Goal: Task Accomplishment & Management: Manage account settings

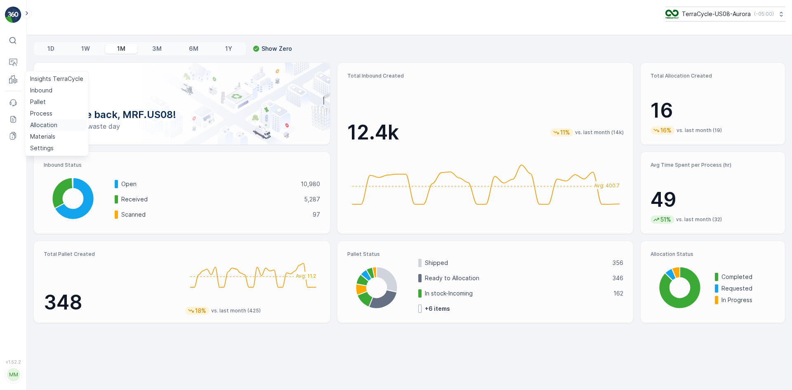
click at [43, 122] on p "Allocation" at bounding box center [43, 125] width 27 height 8
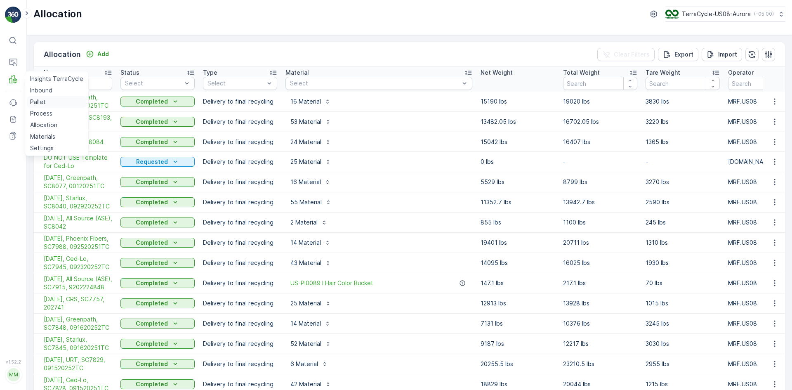
click at [36, 100] on p "Pallet" at bounding box center [38, 102] width 16 height 8
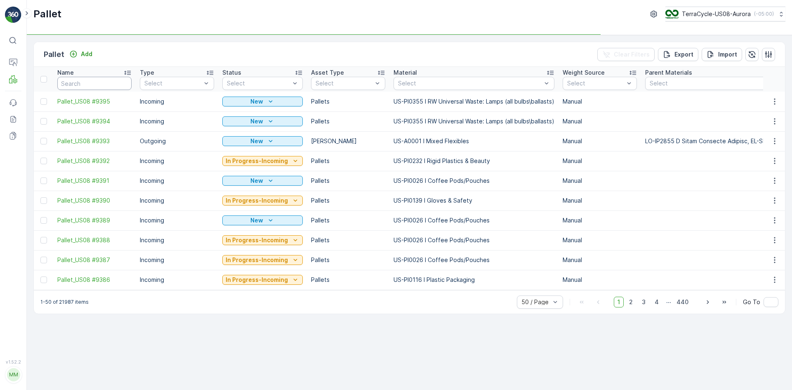
click at [110, 85] on input "text" at bounding box center [94, 83] width 74 height 13
type input "23"
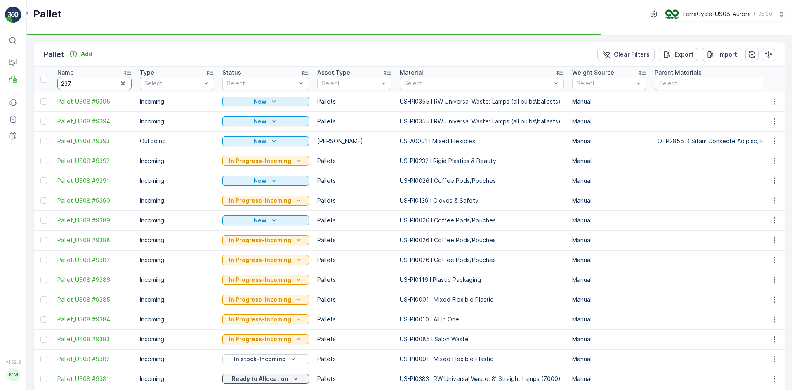
click at [109, 84] on input "237" at bounding box center [94, 83] width 74 height 13
type input "23726"
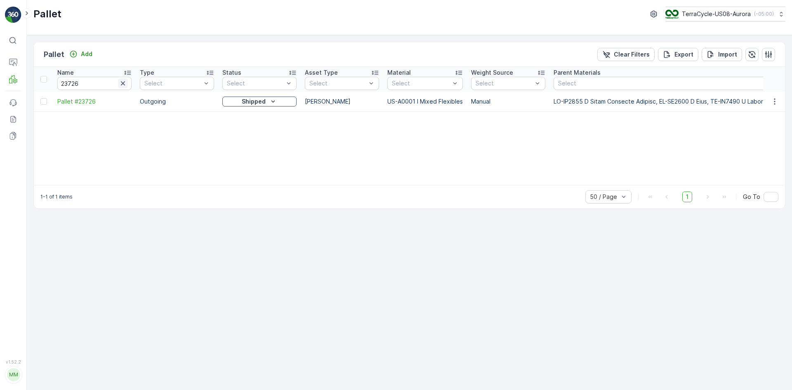
click at [122, 84] on icon "button" at bounding box center [123, 83] width 4 height 4
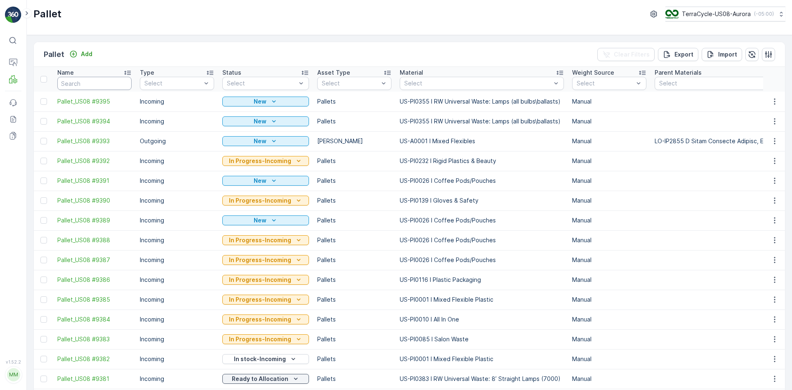
click at [75, 84] on input "text" at bounding box center [94, 83] width 74 height 13
type input "8160"
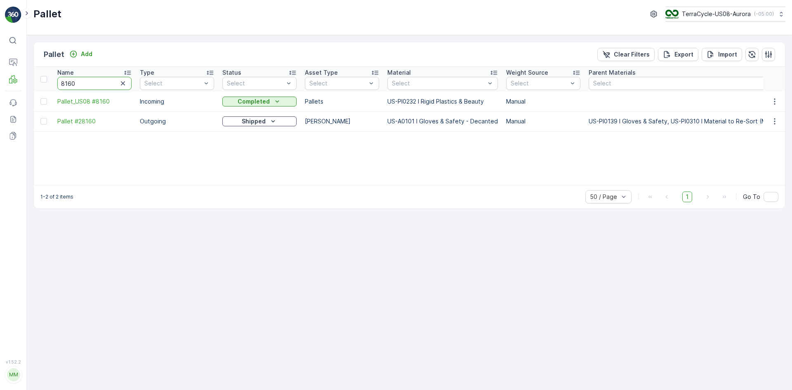
drag, startPoint x: 98, startPoint y: 82, endPoint x: 0, endPoint y: 64, distance: 99.5
click at [0, 64] on div "⌘B Operations MRF Events Reports Documents v 1.52.2 MM MRF.US08 Pallet TerraCyc…" at bounding box center [396, 195] width 792 height 390
type input "8332"
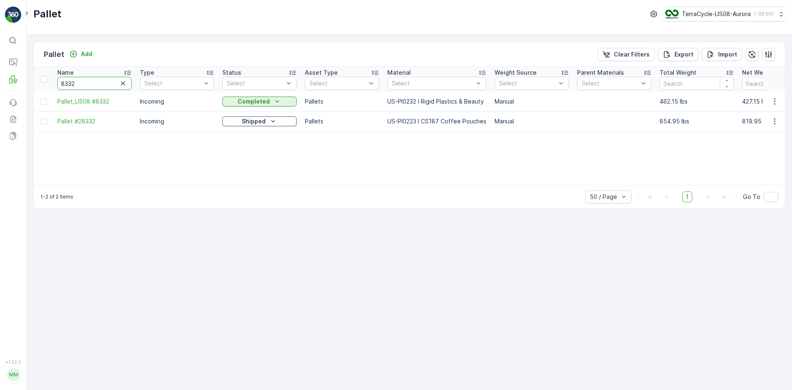
drag, startPoint x: 94, startPoint y: 84, endPoint x: 0, endPoint y: 61, distance: 96.7
click at [0, 61] on div "⌘B Operations MRF Events Reports Documents v 1.52.2 MM MRF.US08 Pallet TerraCyc…" at bounding box center [396, 195] width 792 height 390
type input "8402"
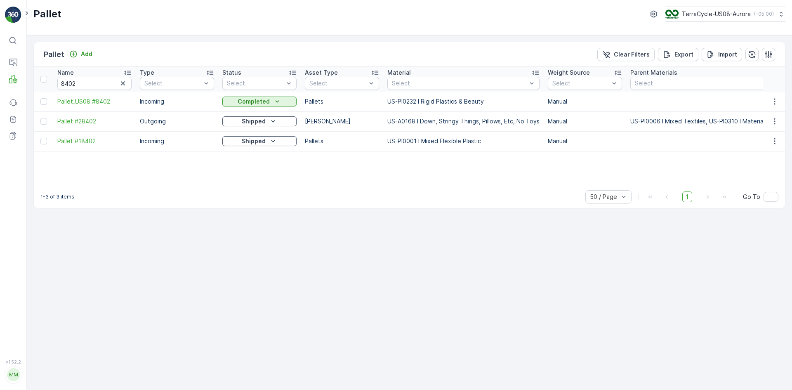
click at [544, 330] on div "Pallet Add Clear Filters Export Import Name 8402 Type Select Status Select Asse…" at bounding box center [409, 212] width 765 height 355
click at [45, 111] on p "Process" at bounding box center [41, 113] width 22 height 8
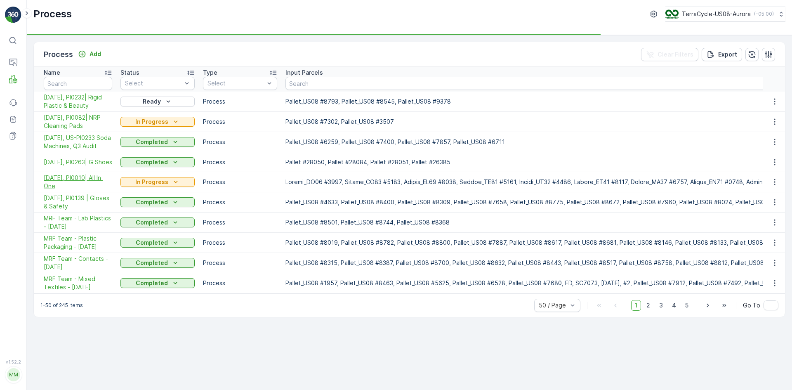
click at [86, 188] on span "10/02/25, PI0010| All In One" at bounding box center [78, 182] width 68 height 16
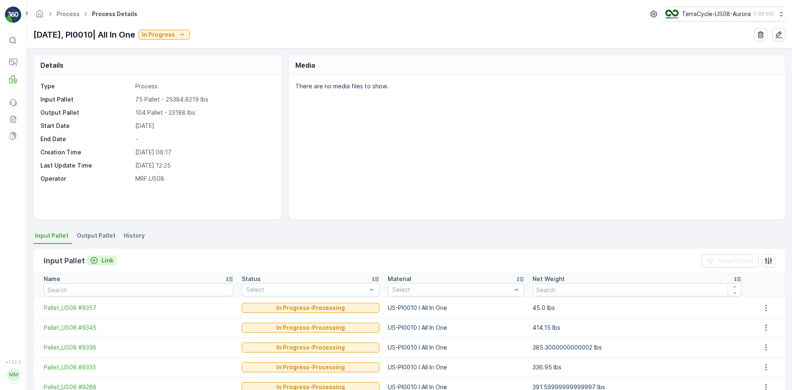
click at [103, 260] on p "Link" at bounding box center [107, 260] width 12 height 8
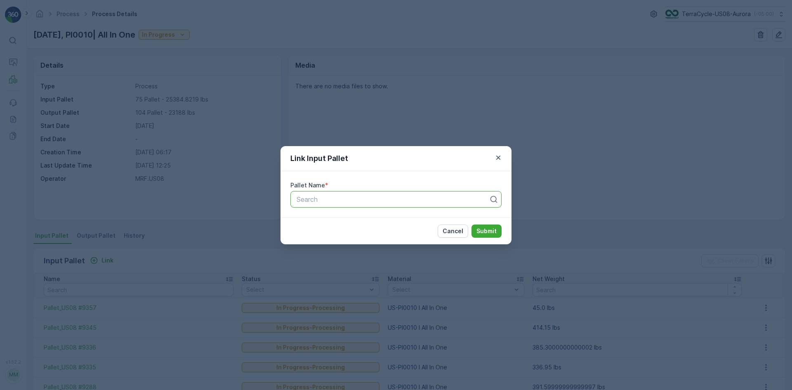
click at [301, 199] on div at bounding box center [393, 198] width 194 height 7
type input "8346"
click at [391, 218] on div "Pallet_US08 #8346" at bounding box center [395, 219] width 201 height 7
click at [490, 233] on p "Submit" at bounding box center [486, 231] width 20 height 8
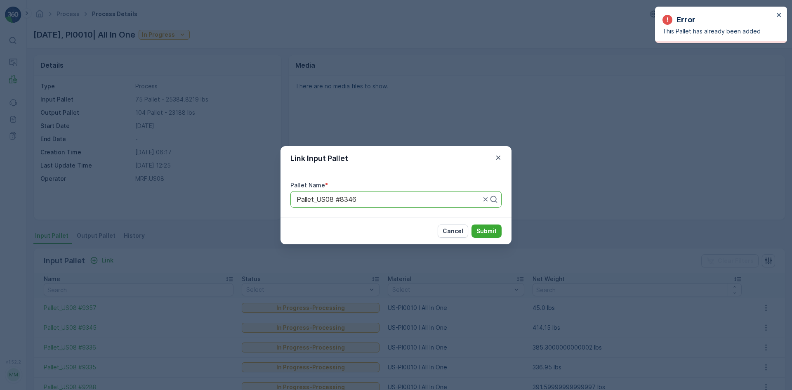
drag, startPoint x: 381, startPoint y: 198, endPoint x: 86, endPoint y: 211, distance: 296.0
click at [86, 211] on div "Link Input Pallet Pallet Name * Use Up and Down to choose options, press Enter …" at bounding box center [396, 195] width 792 height 390
type input "8481"
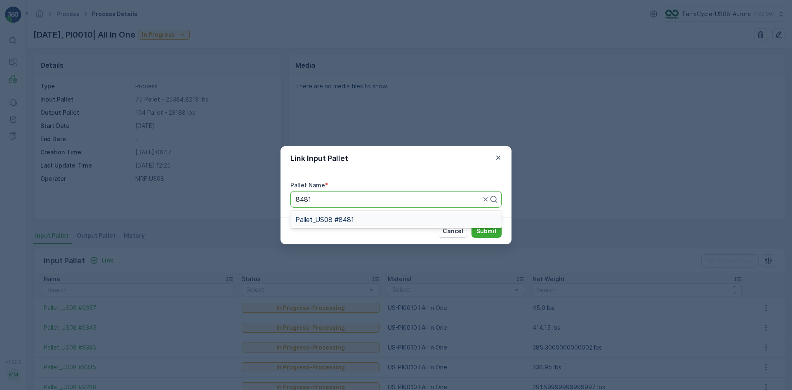
click at [322, 222] on span "Pallet_US08 #8481" at bounding box center [324, 219] width 59 height 7
click at [484, 229] on p "Submit" at bounding box center [486, 231] width 20 height 8
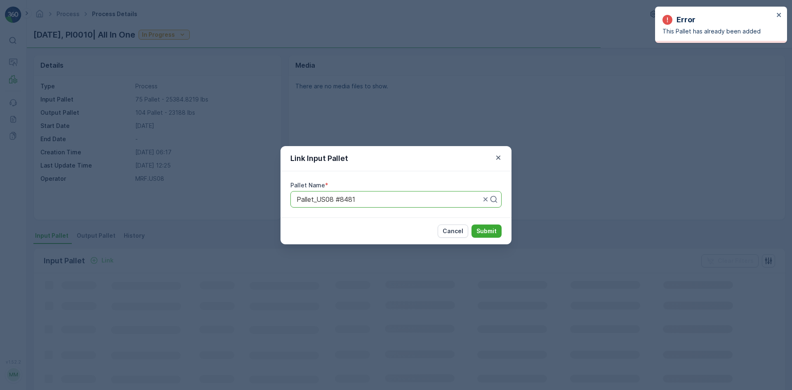
click at [587, 254] on div "Link Input Pallet Pallet Name * Pallet_US08 #8481 Cancel Submit" at bounding box center [396, 195] width 792 height 390
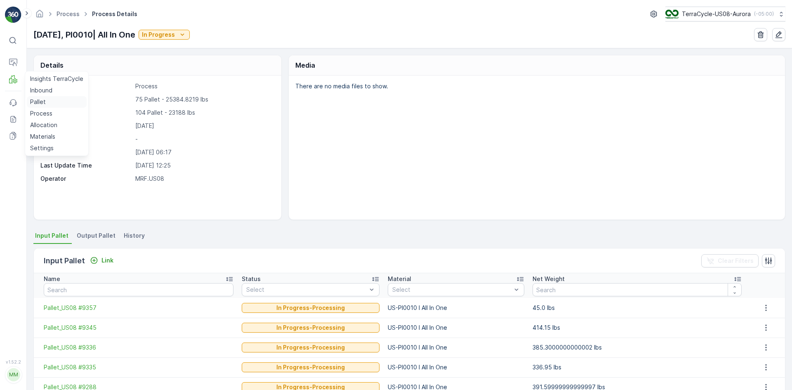
click at [38, 102] on p "Pallet" at bounding box center [38, 102] width 16 height 8
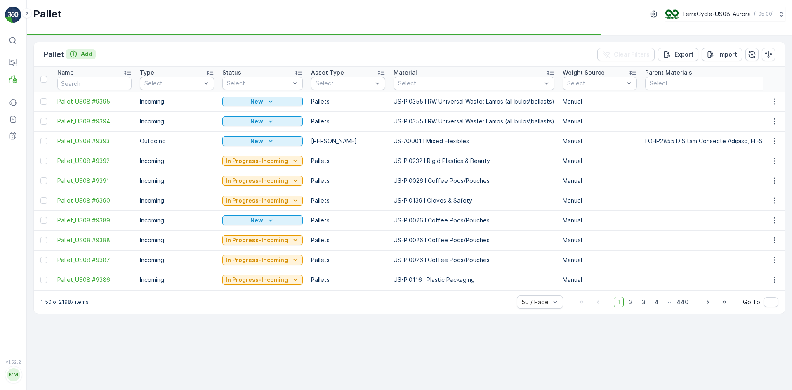
click at [88, 54] on p "Add" at bounding box center [87, 54] width 12 height 8
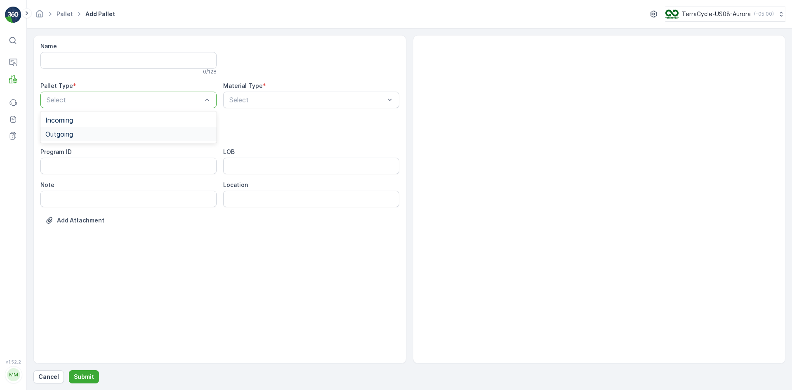
click at [99, 133] on div "Outgoing" at bounding box center [128, 133] width 166 height 7
drag, startPoint x: 104, startPoint y: 153, endPoint x: 109, endPoint y: 153, distance: 5.0
click at [106, 153] on div "Gaylord" at bounding box center [128, 152] width 166 height 7
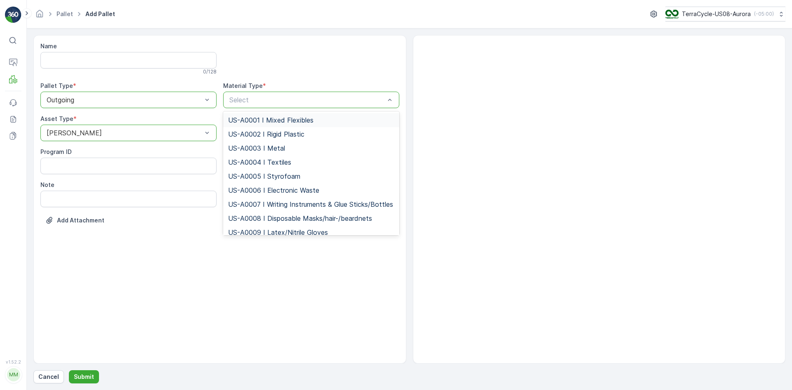
click at [259, 119] on span "US-A0001 I Mixed Flexibles" at bounding box center [270, 119] width 85 height 7
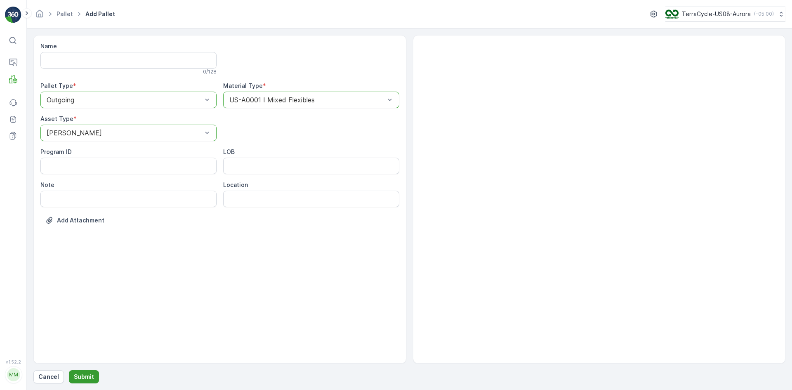
click at [78, 374] on p "Submit" at bounding box center [84, 376] width 20 height 8
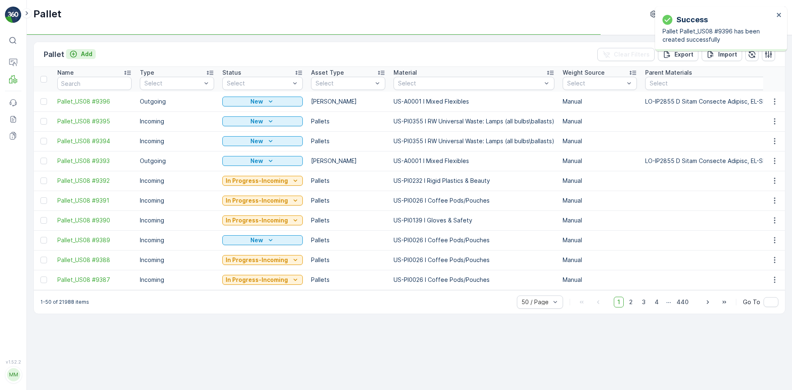
click at [86, 54] on p "Add" at bounding box center [87, 54] width 12 height 8
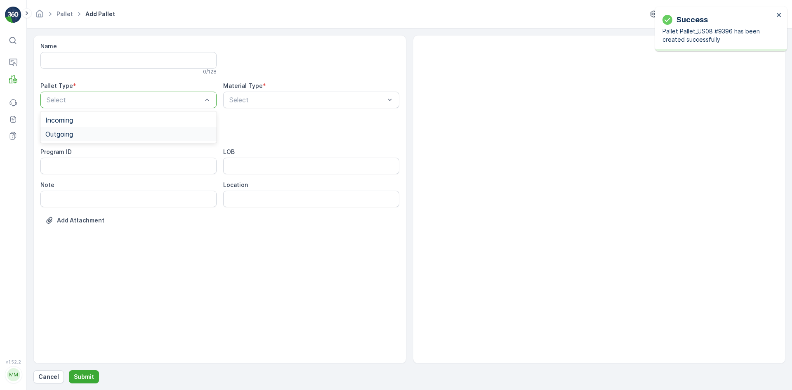
click at [84, 135] on div "Outgoing" at bounding box center [128, 133] width 166 height 7
click at [85, 155] on div "Gaylord" at bounding box center [128, 152] width 166 height 7
click at [237, 106] on div "Select" at bounding box center [311, 100] width 176 height 16
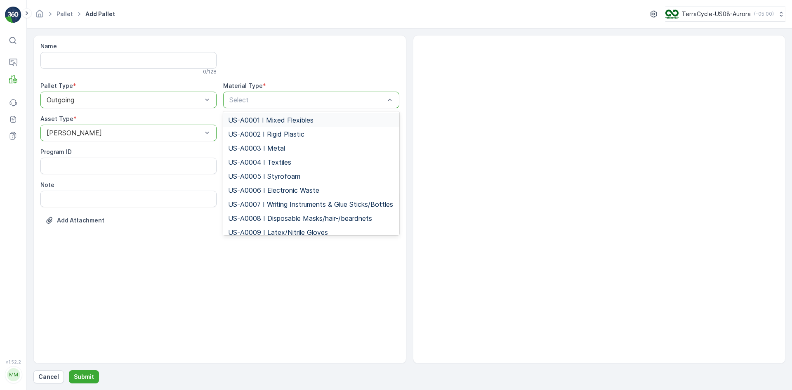
click at [241, 119] on span "US-A0001 I Mixed Flexibles" at bounding box center [270, 119] width 85 height 7
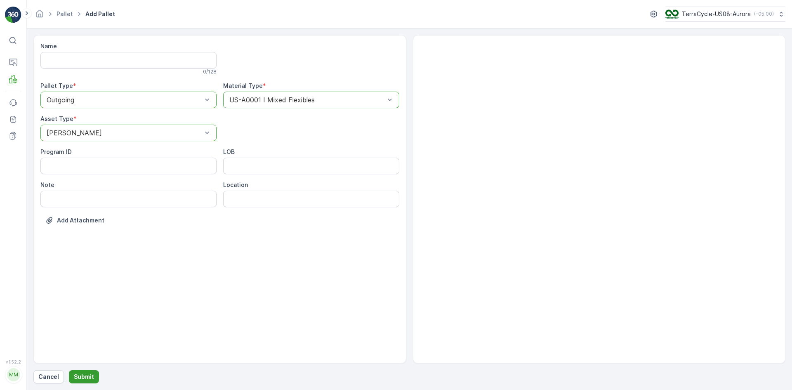
click at [82, 378] on p "Submit" at bounding box center [84, 376] width 20 height 8
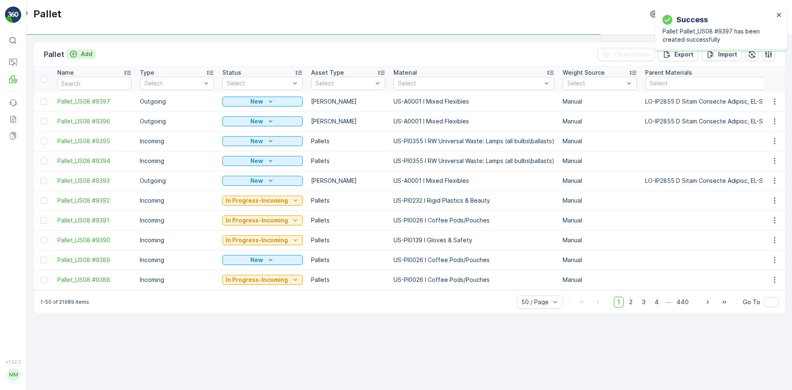
click at [86, 55] on p "Add" at bounding box center [87, 54] width 12 height 8
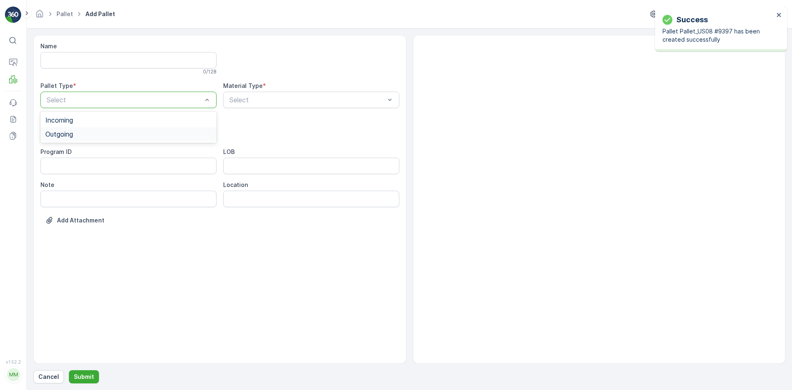
click at [76, 132] on div "Outgoing" at bounding box center [128, 133] width 166 height 7
click at [76, 154] on div "Gaylord" at bounding box center [128, 152] width 166 height 7
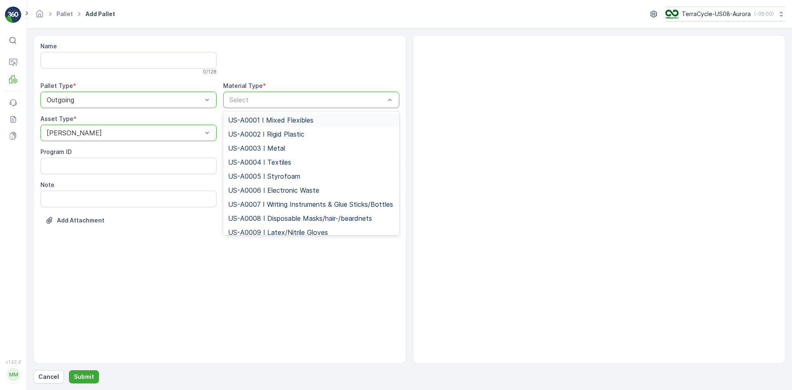
click at [251, 117] on span "US-A0001 I Mixed Flexibles" at bounding box center [270, 119] width 85 height 7
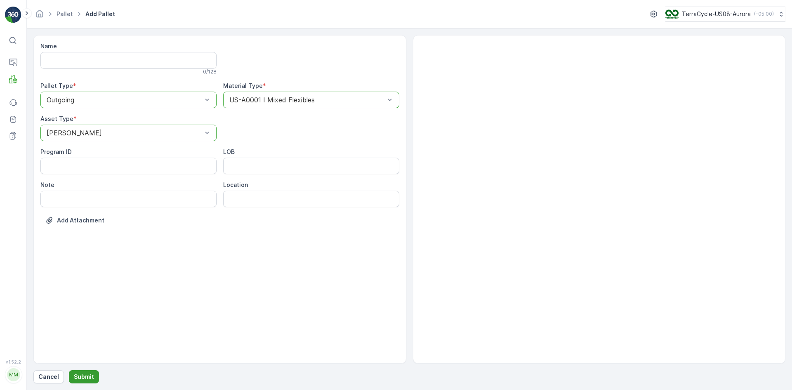
click at [87, 374] on p "Submit" at bounding box center [84, 376] width 20 height 8
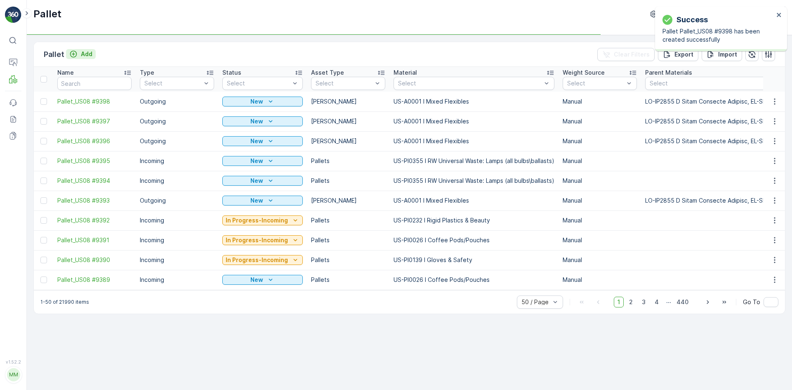
click at [84, 54] on p "Add" at bounding box center [87, 54] width 12 height 8
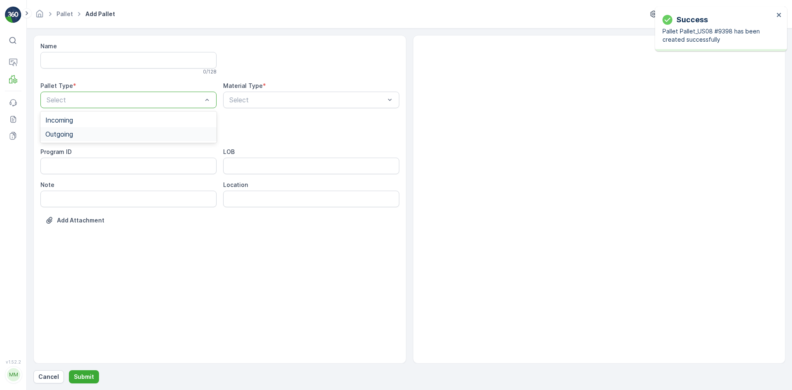
click at [92, 129] on div "Outgoing" at bounding box center [128, 134] width 176 height 14
click at [93, 151] on div "Gaylord" at bounding box center [128, 152] width 166 height 7
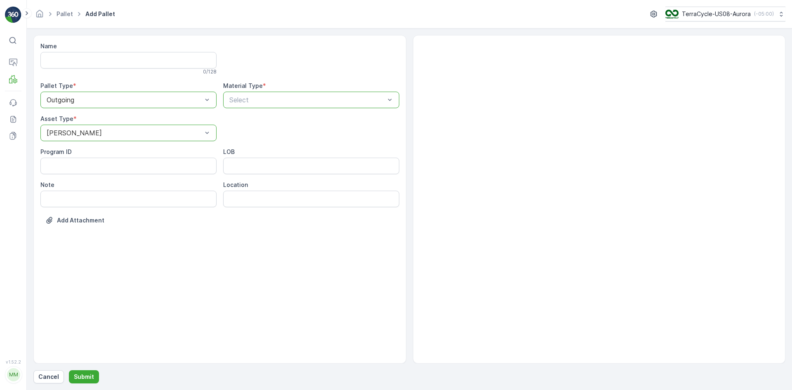
click at [256, 98] on div at bounding box center [306, 99] width 157 height 7
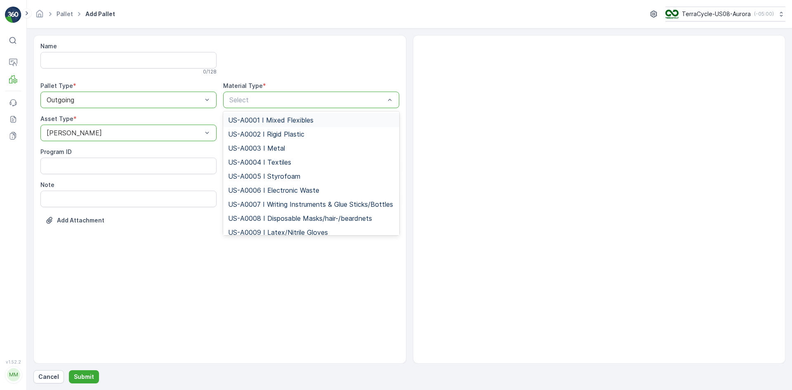
click at [252, 118] on span "US-A0001 I Mixed Flexibles" at bounding box center [270, 119] width 85 height 7
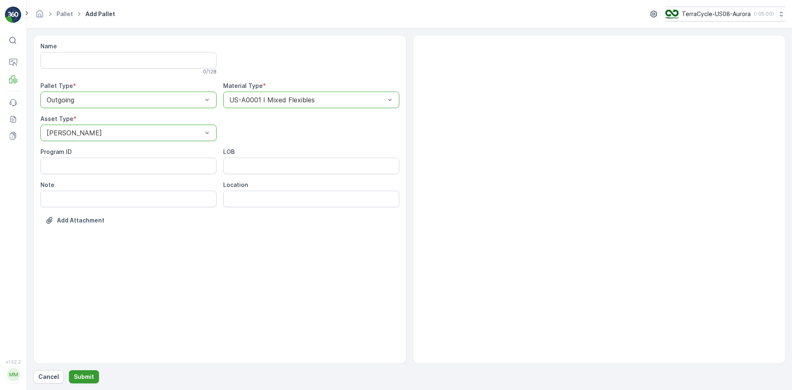
click at [89, 377] on p "Submit" at bounding box center [84, 376] width 20 height 8
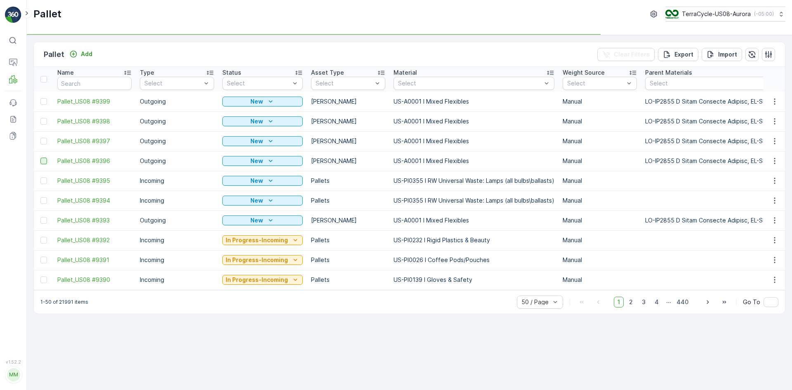
click at [44, 160] on div at bounding box center [43, 161] width 7 height 7
click at [40, 158] on input "checkbox" at bounding box center [40, 158] width 0 height 0
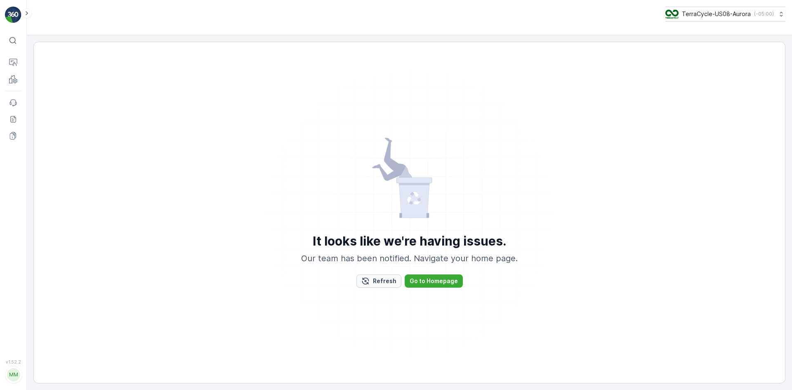
click at [388, 283] on p "Refresh" at bounding box center [385, 281] width 24 height 8
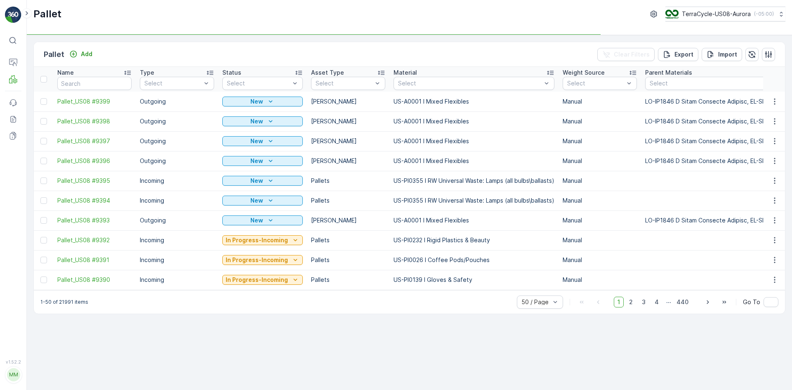
click at [43, 103] on div at bounding box center [43, 101] width 7 height 7
click at [40, 98] on input "checkbox" at bounding box center [40, 98] width 0 height 0
click at [46, 123] on div at bounding box center [43, 121] width 7 height 7
click at [40, 118] on input "checkbox" at bounding box center [40, 118] width 0 height 0
click at [46, 140] on div at bounding box center [43, 141] width 7 height 7
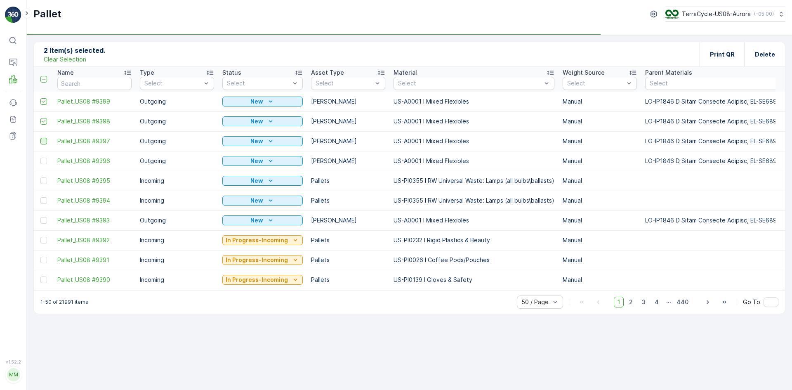
click at [40, 138] on input "checkbox" at bounding box center [40, 138] width 0 height 0
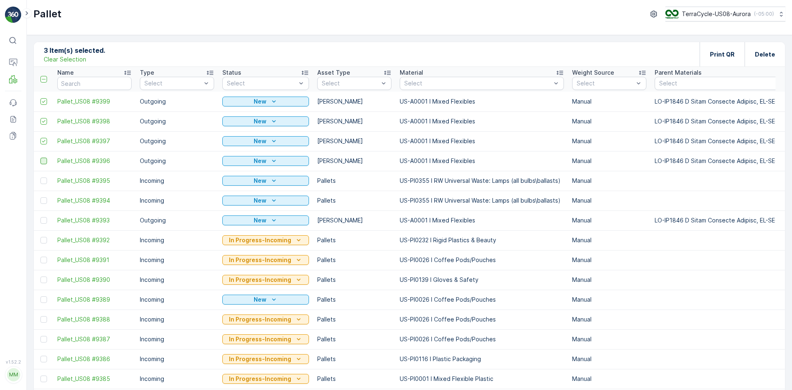
click at [42, 162] on div at bounding box center [43, 161] width 7 height 7
click at [40, 158] on input "checkbox" at bounding box center [40, 158] width 0 height 0
click at [709, 50] on div "Print QR" at bounding box center [721, 54] width 45 height 24
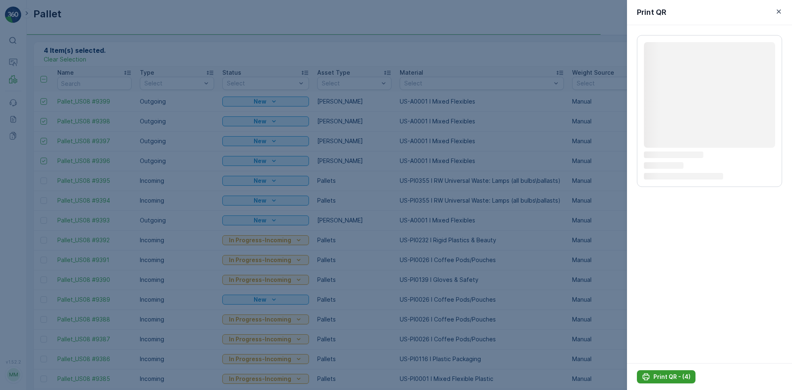
click at [673, 375] on p "Print QR - (4)" at bounding box center [671, 376] width 37 height 8
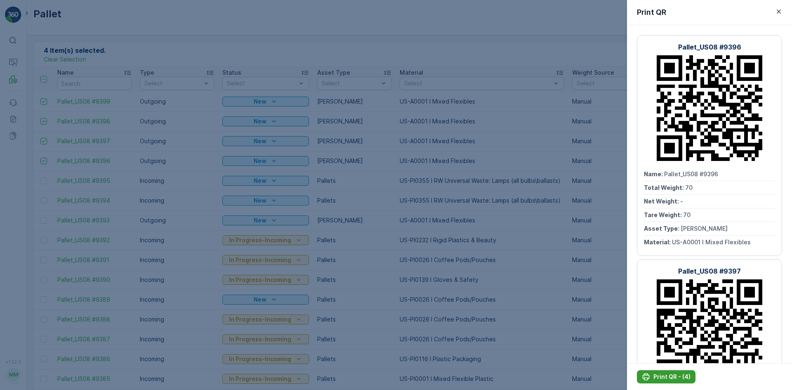
click at [673, 375] on p "Print QR - (4)" at bounding box center [671, 376] width 37 height 8
click at [325, 198] on div at bounding box center [396, 195] width 792 height 390
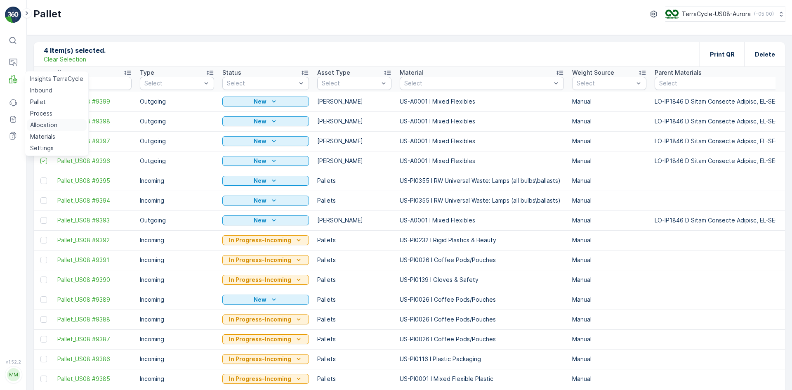
click at [40, 121] on p "Allocation" at bounding box center [43, 125] width 27 height 8
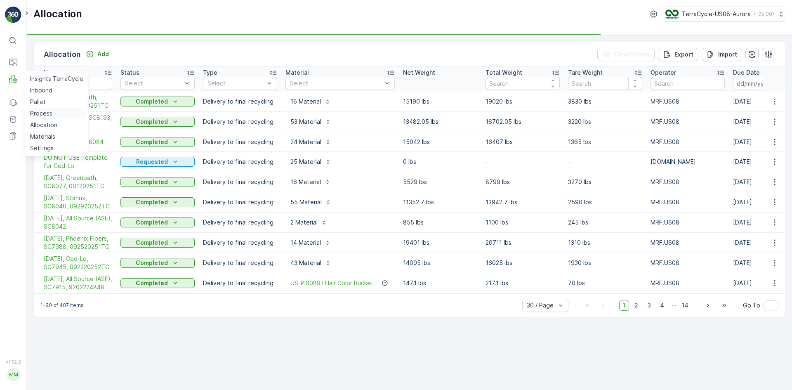
click at [41, 113] on p "Process" at bounding box center [41, 113] width 22 height 8
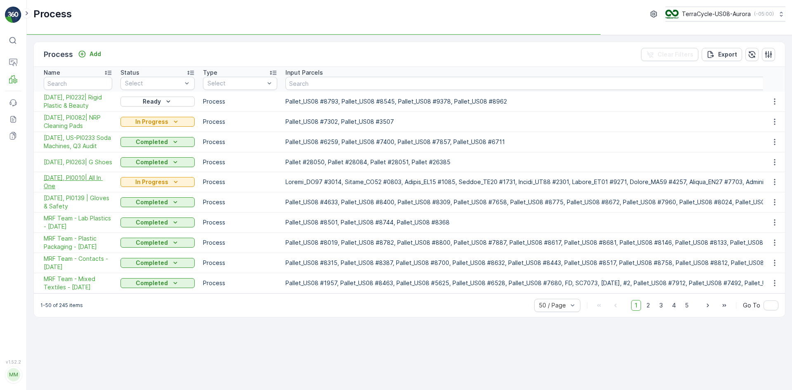
click at [87, 190] on span "10/02/25, PI0010| All In One" at bounding box center [78, 182] width 68 height 16
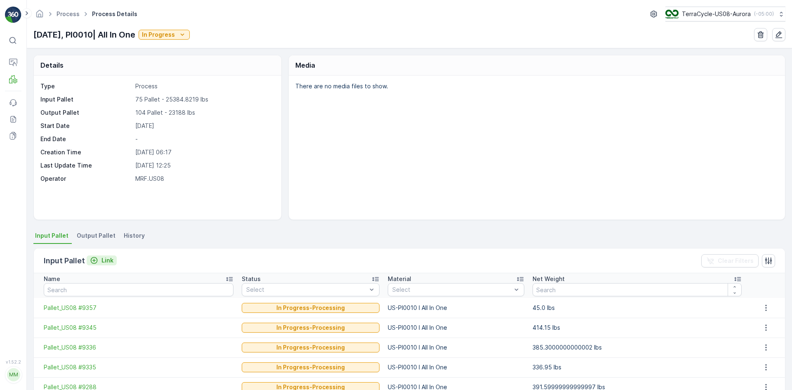
click at [103, 259] on p "Link" at bounding box center [107, 260] width 12 height 8
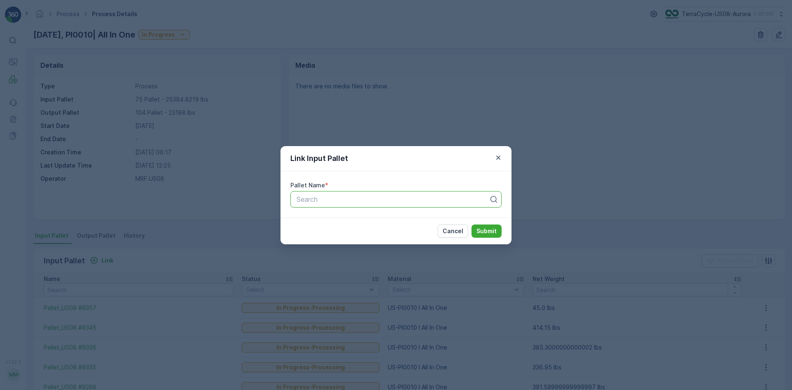
click at [338, 206] on div "Search" at bounding box center [395, 199] width 211 height 16
type input "9397"
click at [342, 235] on span "Pallet_US08 #9397" at bounding box center [324, 233] width 59 height 7
click at [489, 231] on p "Submit" at bounding box center [486, 231] width 20 height 8
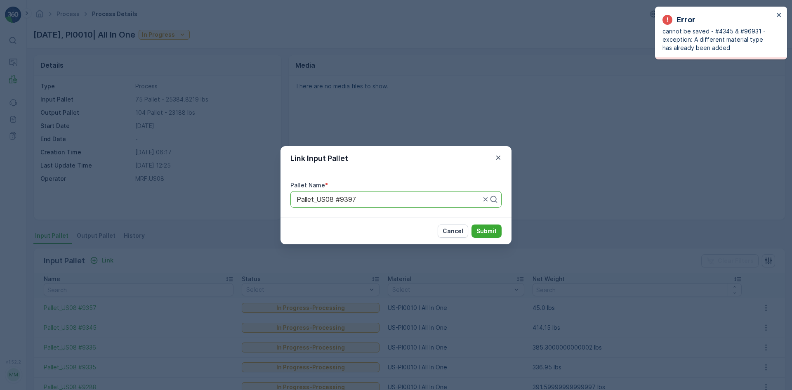
click at [642, 156] on div "Link Input Pallet Pallet Name * Pallet_US08 #9397 Cancel Submit" at bounding box center [396, 195] width 792 height 390
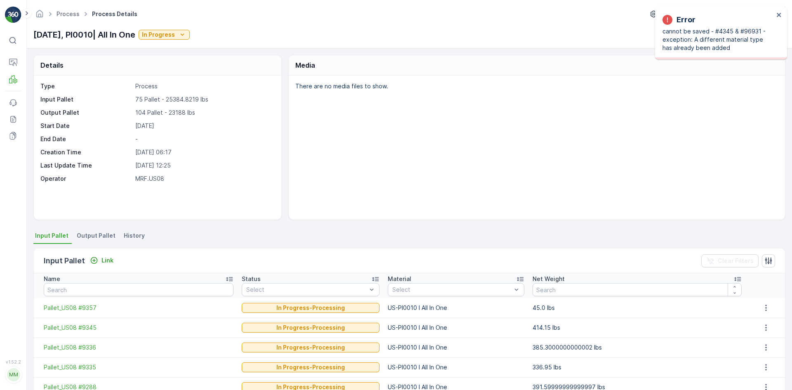
drag, startPoint x: 92, startPoint y: 235, endPoint x: 94, endPoint y: 241, distance: 6.8
click at [92, 236] on span "Output Pallet" at bounding box center [96, 235] width 39 height 8
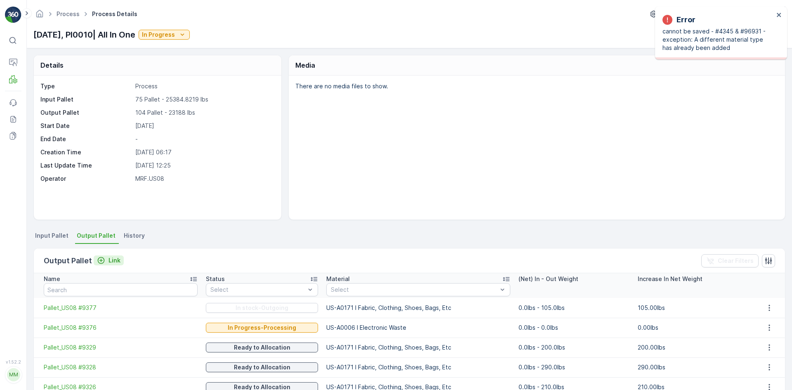
click at [105, 260] on div "Link" at bounding box center [109, 260] width 24 height 8
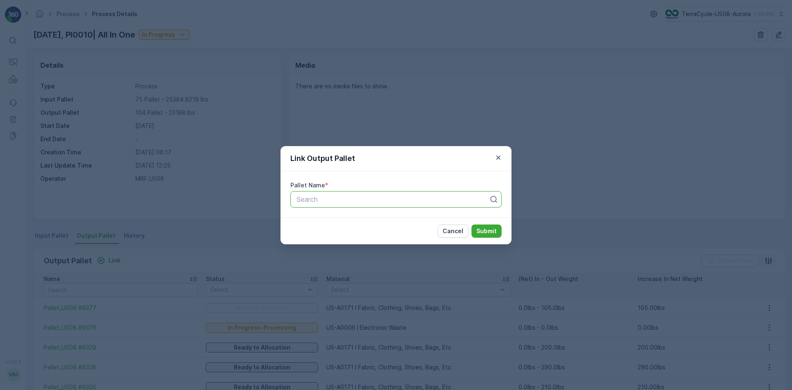
click at [340, 199] on div at bounding box center [393, 198] width 194 height 7
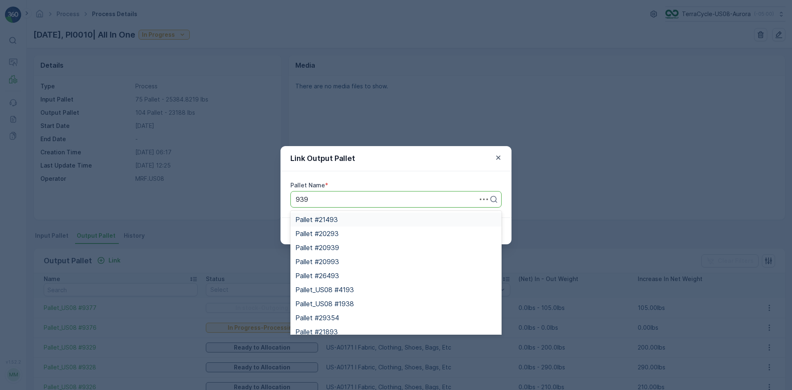
type input "9397"
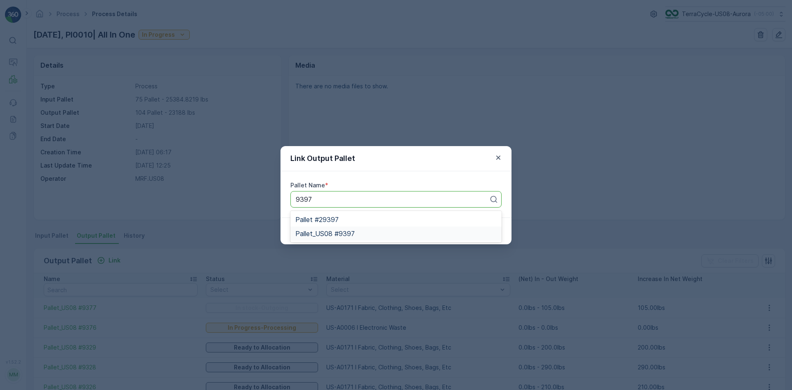
click at [357, 234] on div "Pallet_US08 #9397" at bounding box center [395, 233] width 201 height 7
click at [481, 234] on p "Submit" at bounding box center [486, 231] width 20 height 8
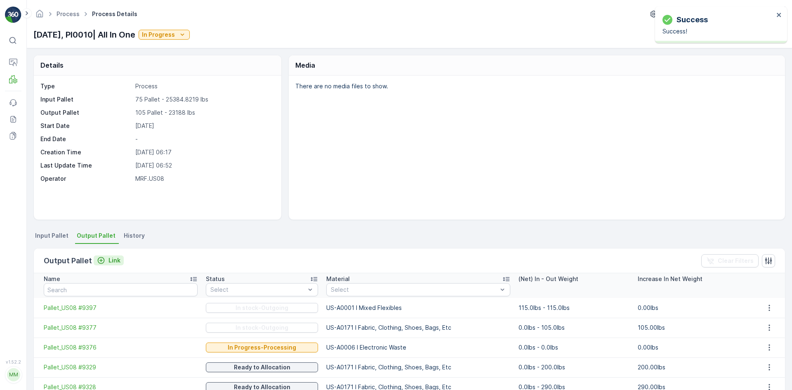
click at [113, 256] on p "Link" at bounding box center [114, 260] width 12 height 8
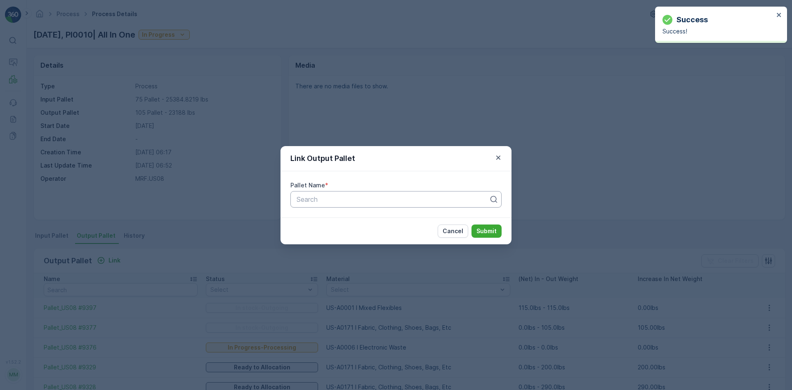
click at [344, 200] on div at bounding box center [393, 198] width 194 height 7
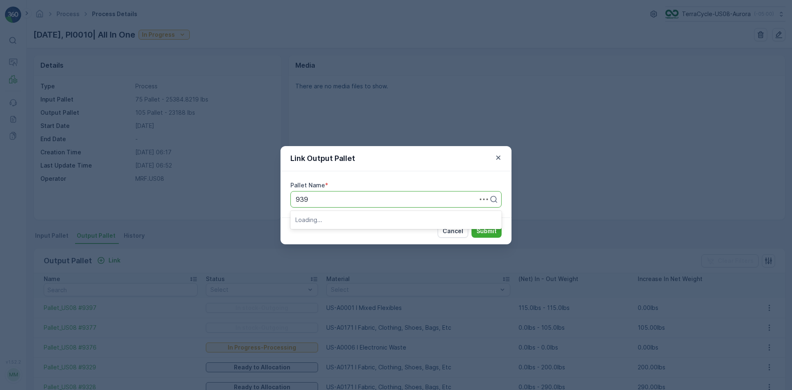
type input "9398"
click at [353, 233] on span "Pallet_US08 #9398" at bounding box center [325, 233] width 60 height 7
click at [484, 231] on p "Submit" at bounding box center [486, 231] width 20 height 8
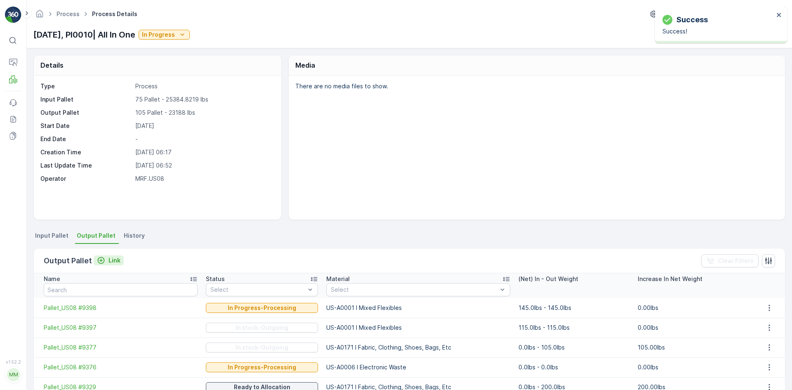
click at [110, 259] on p "Link" at bounding box center [114, 260] width 12 height 8
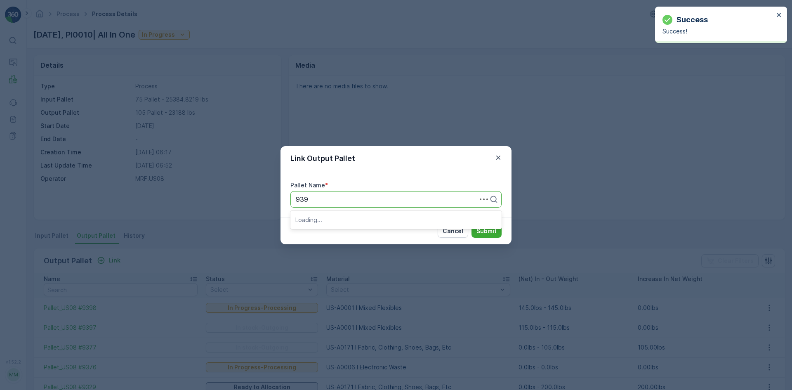
type input "9396"
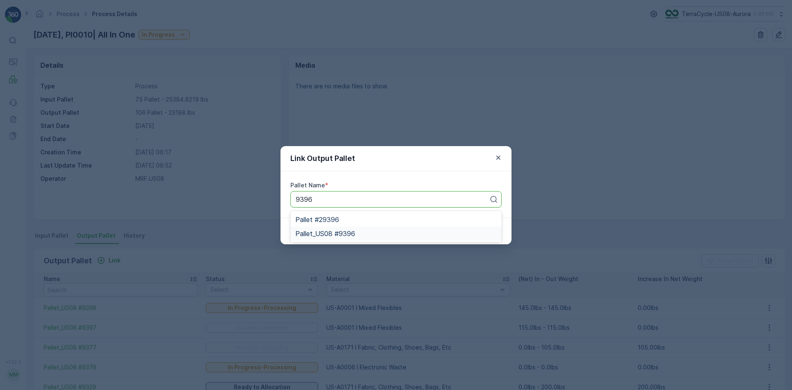
click at [345, 232] on span "Pallet_US08 #9396" at bounding box center [325, 233] width 60 height 7
click at [496, 233] on p "Submit" at bounding box center [486, 231] width 20 height 8
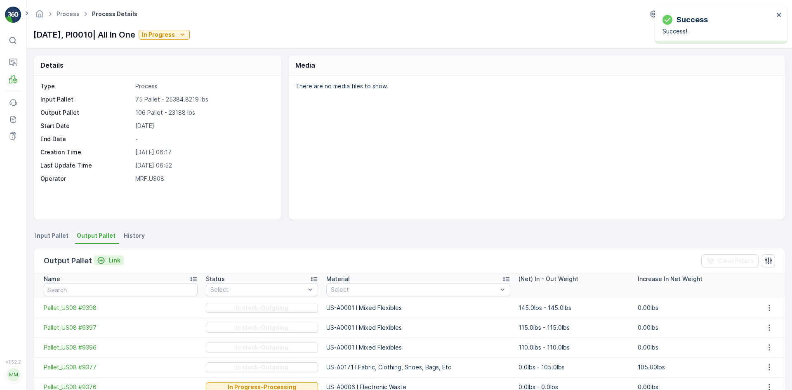
click at [104, 261] on icon "Link" at bounding box center [101, 260] width 8 height 8
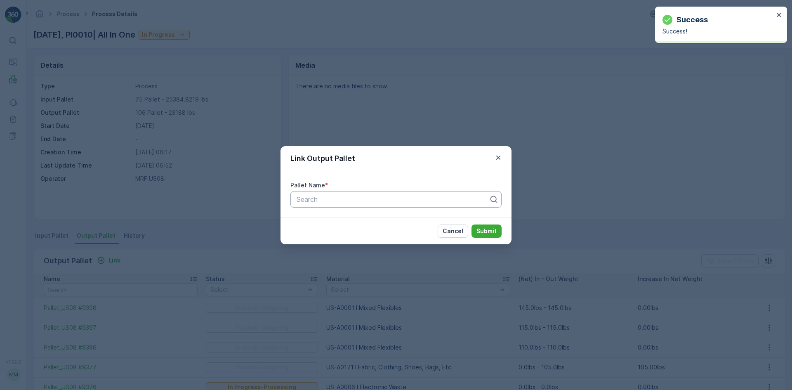
click at [299, 197] on div at bounding box center [393, 198] width 194 height 7
type input "9399"
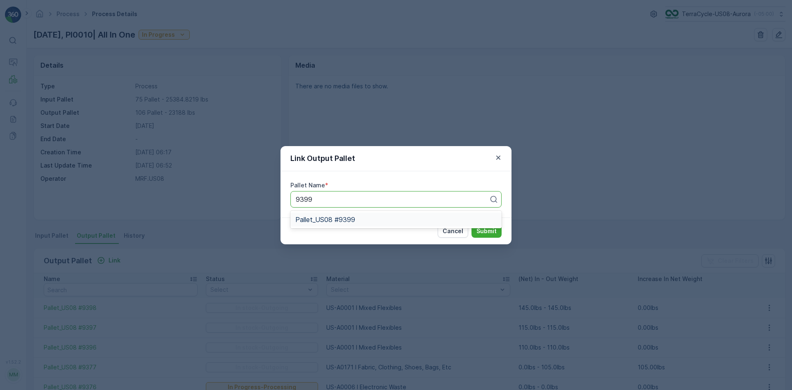
click at [345, 219] on span "Pallet_US08 #9399" at bounding box center [325, 219] width 60 height 7
click at [495, 231] on p "Submit" at bounding box center [486, 231] width 20 height 8
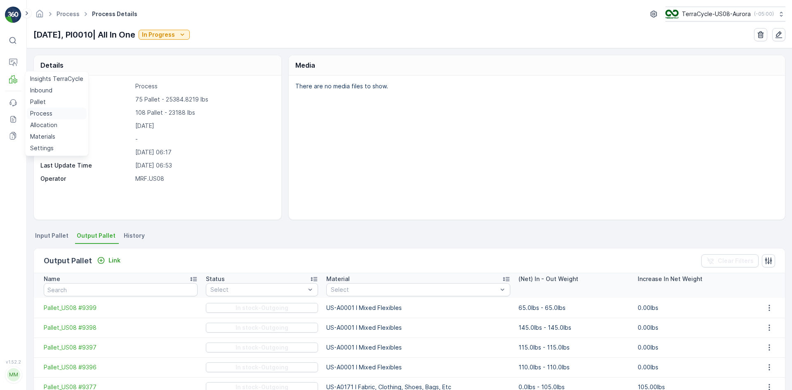
click at [44, 113] on p "Process" at bounding box center [41, 113] width 22 height 8
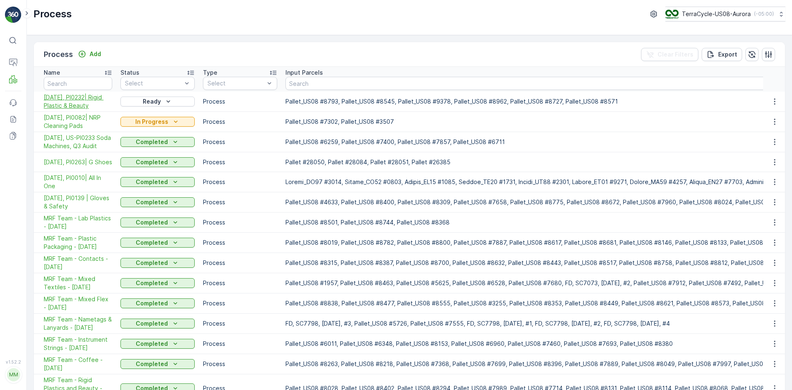
click at [72, 95] on span "10/10/25, PI0232| Rigid Plastic & Beauty" at bounding box center [78, 101] width 68 height 16
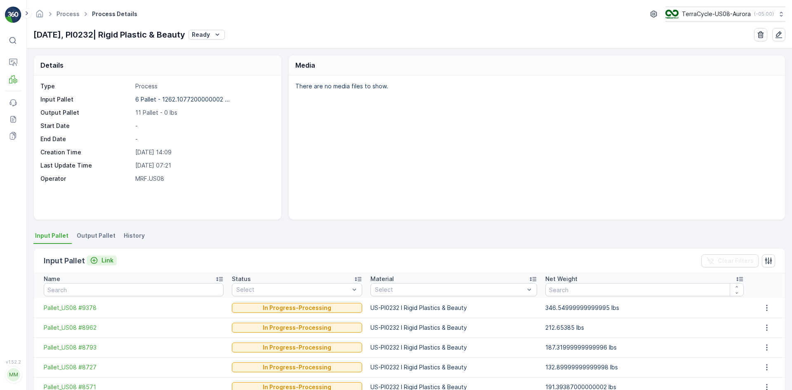
click at [96, 261] on icon "Link" at bounding box center [94, 260] width 8 height 8
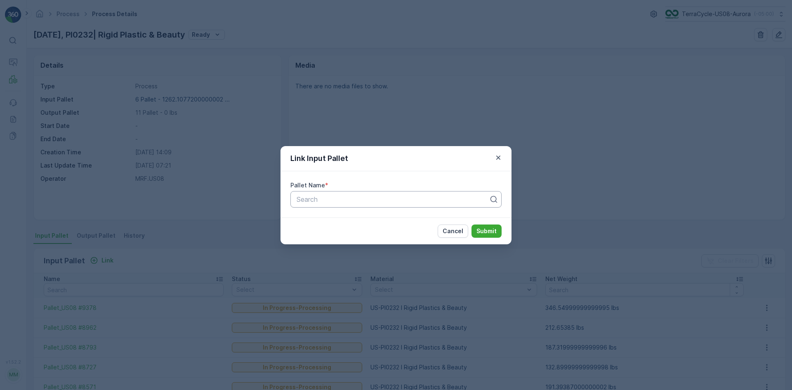
click at [318, 198] on div at bounding box center [393, 198] width 194 height 7
type input "9399"
click at [352, 219] on span "Pallet_US08 #9399" at bounding box center [325, 219] width 60 height 7
click at [480, 228] on p "Submit" at bounding box center [486, 231] width 20 height 8
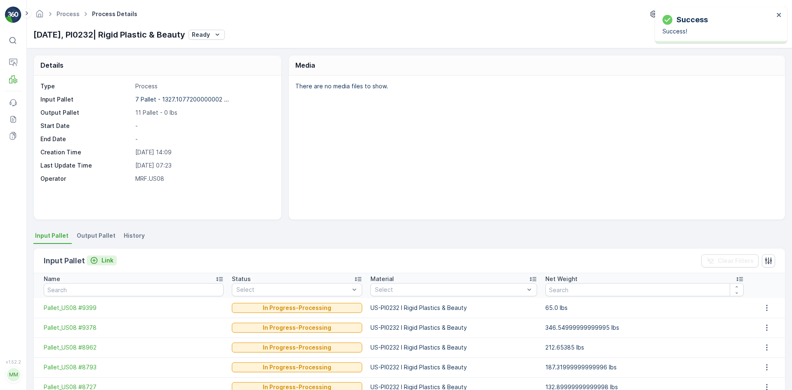
click at [104, 259] on p "Link" at bounding box center [107, 260] width 12 height 8
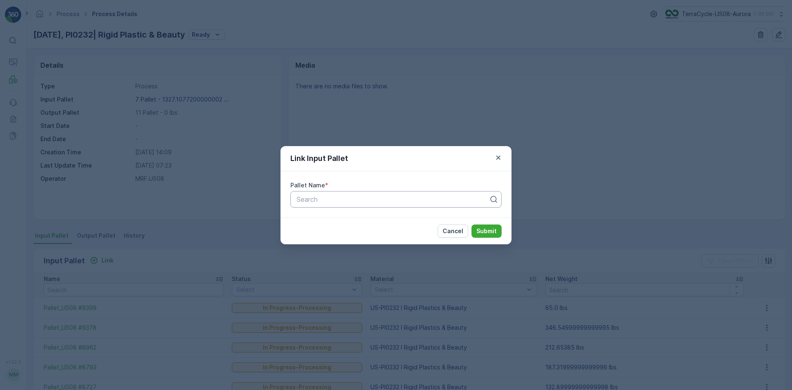
click at [355, 197] on div at bounding box center [393, 198] width 194 height 7
type input "9396"
click at [373, 232] on div "Pallet_US08 #9396" at bounding box center [395, 233] width 201 height 7
click at [482, 231] on p "Submit" at bounding box center [486, 231] width 20 height 8
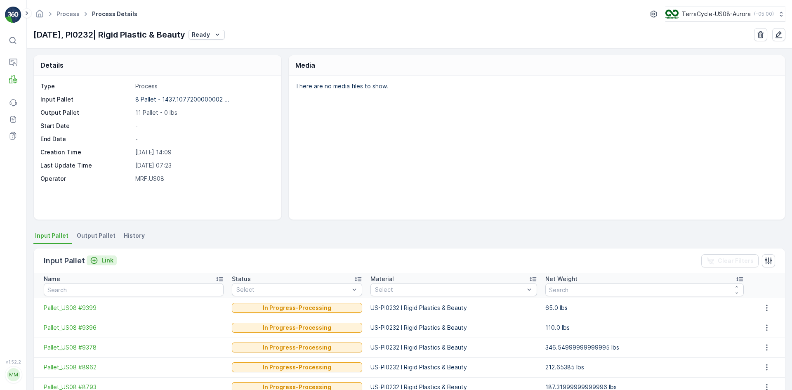
click at [103, 258] on p "Link" at bounding box center [107, 260] width 12 height 8
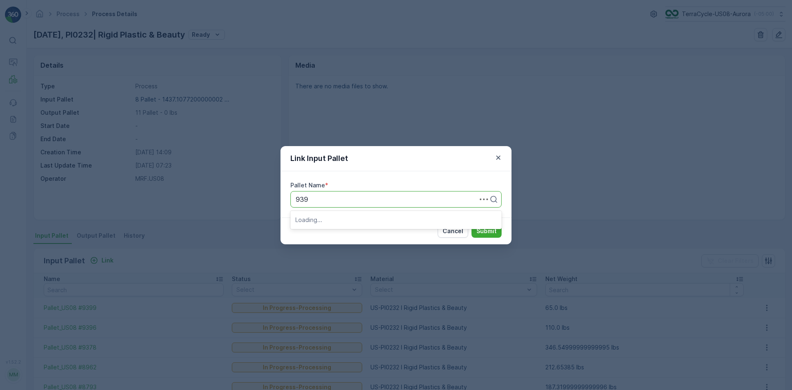
type input "9397"
click at [365, 231] on div "Pallet_US08 #9397" at bounding box center [395, 233] width 201 height 7
click at [499, 231] on button "Submit" at bounding box center [486, 230] width 30 height 13
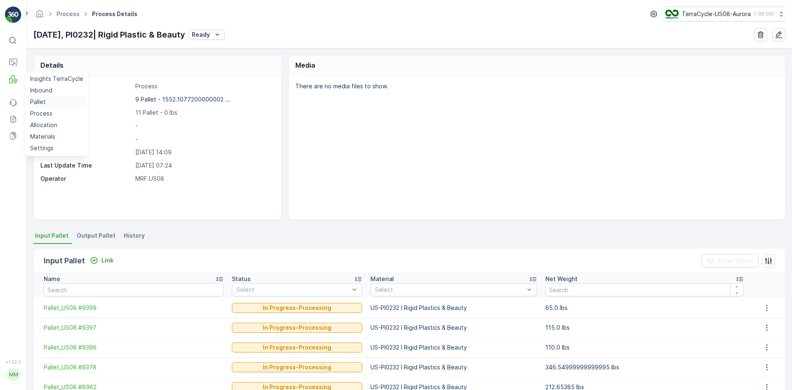
click at [35, 100] on p "Pallet" at bounding box center [38, 102] width 16 height 8
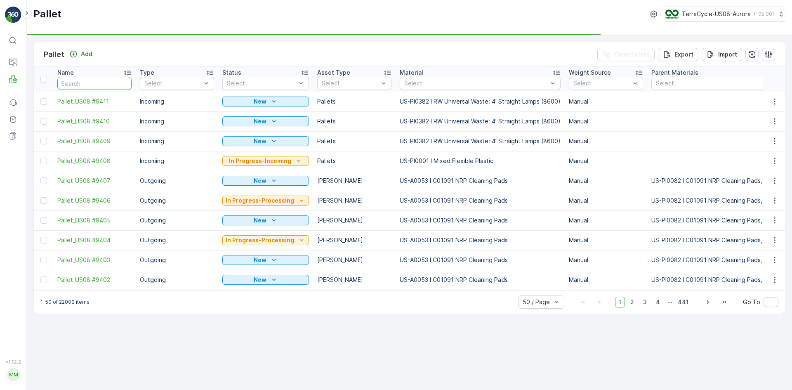
click at [90, 87] on input "text" at bounding box center [94, 83] width 74 height 13
type input "93"
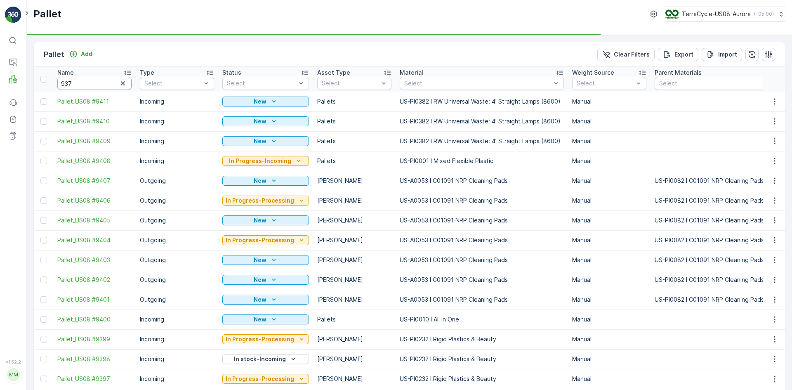
click at [92, 87] on input "937" at bounding box center [94, 83] width 74 height 13
type input "9376"
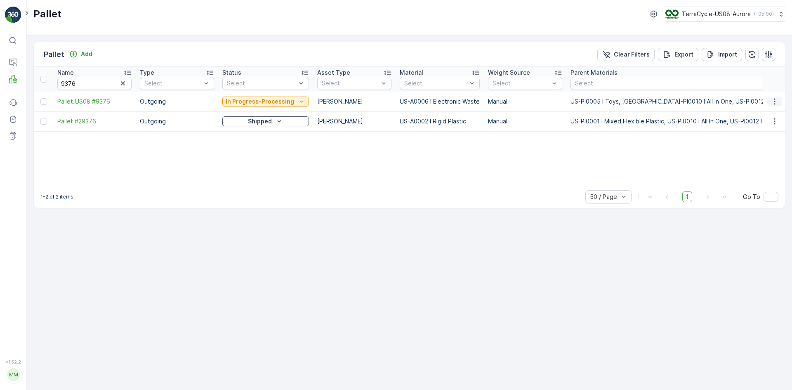
click at [773, 99] on icon "button" at bounding box center [774, 101] width 8 height 8
click at [765, 126] on span "Edit Pallet" at bounding box center [755, 125] width 28 height 8
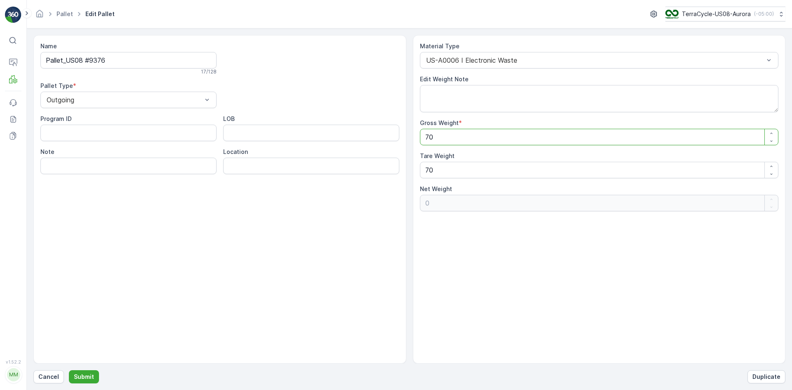
drag, startPoint x: 467, startPoint y: 139, endPoint x: 385, endPoint y: 147, distance: 82.5
click at [385, 147] on div "Name Pallet_US08 #9376 17 / 128 Pallet Type * Outgoing Program ID LOB Note Loca…" at bounding box center [409, 199] width 752 height 328
type Weight "9"
type Weight "-61"
type Weight "90"
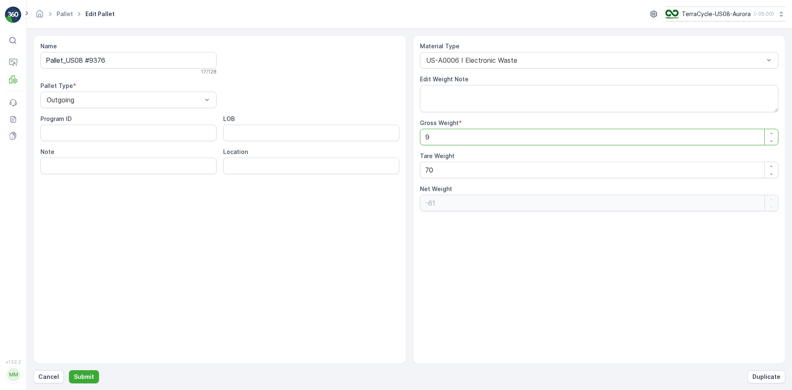
type Weight "20"
type Weight "9"
type Weight "-61"
type Weight "0"
type Weight "1"
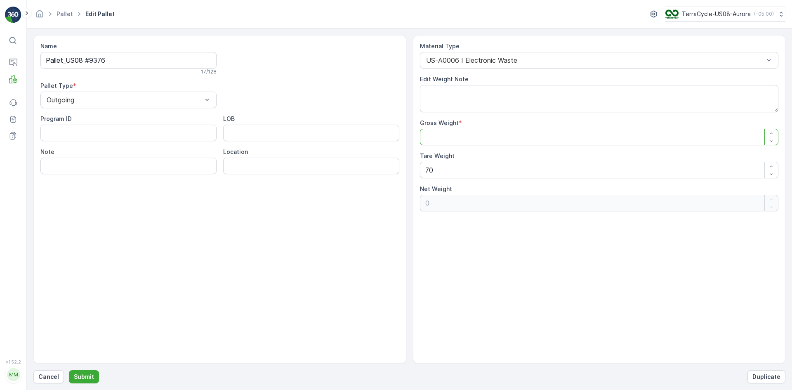
type Weight "-69"
type Weight "10"
type Weight "-60"
type Weight "100"
type Weight "30"
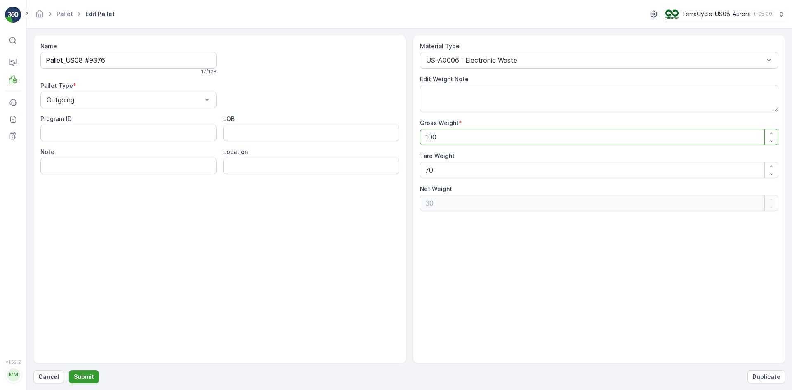
type Weight "100"
click at [81, 376] on p "Submit" at bounding box center [84, 376] width 20 height 8
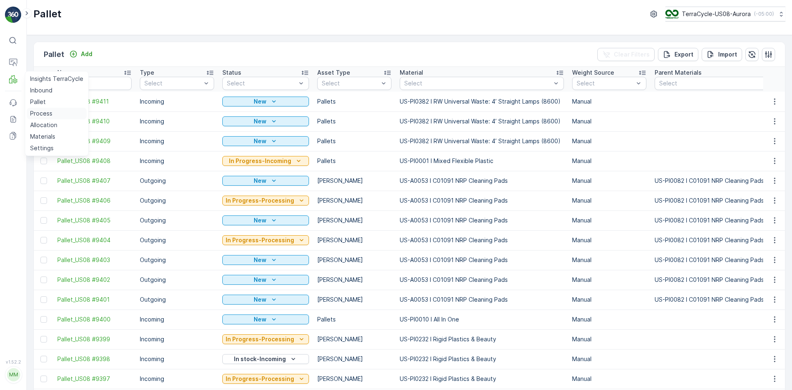
click at [40, 114] on p "Process" at bounding box center [41, 113] width 22 height 8
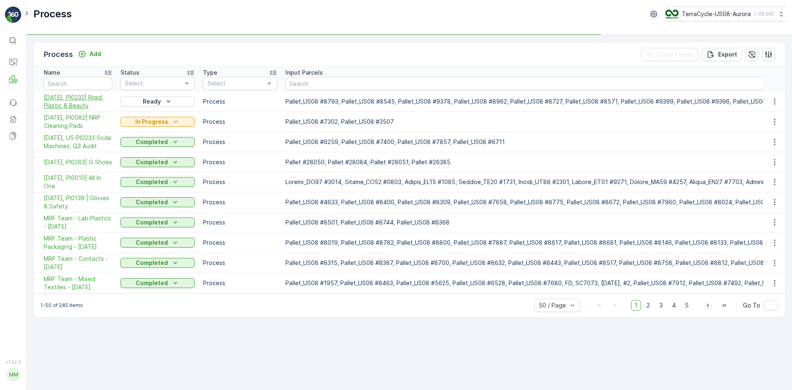
click at [85, 104] on span "10/10/25, PI0232| Rigid Plastic & Beauty" at bounding box center [78, 101] width 68 height 16
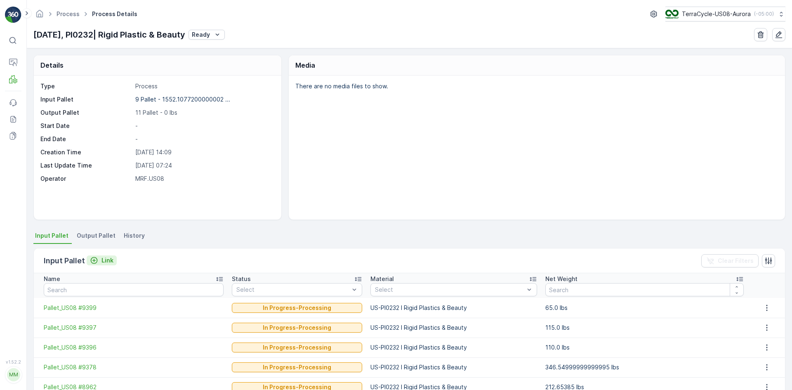
click at [97, 260] on icon "Link" at bounding box center [94, 260] width 8 height 8
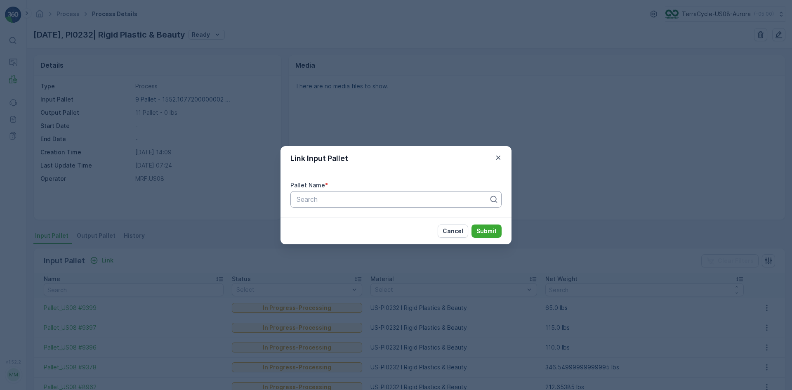
click at [323, 204] on div "Search" at bounding box center [395, 199] width 211 height 16
type input "9398"
click at [403, 233] on div "Pallet_US08 #9398" at bounding box center [395, 233] width 201 height 7
click at [495, 229] on p "Submit" at bounding box center [486, 231] width 20 height 8
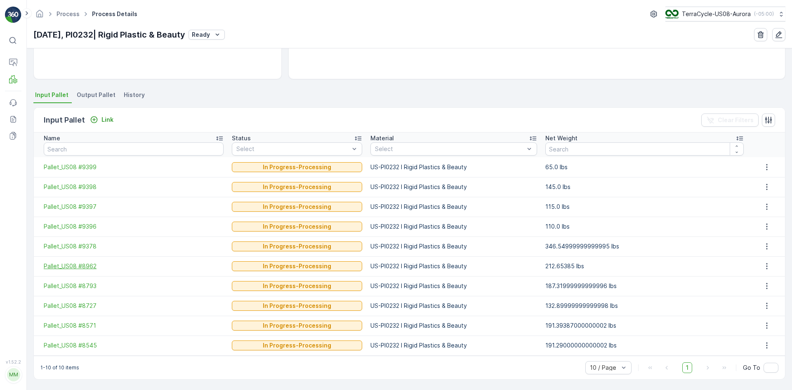
scroll to position [141, 0]
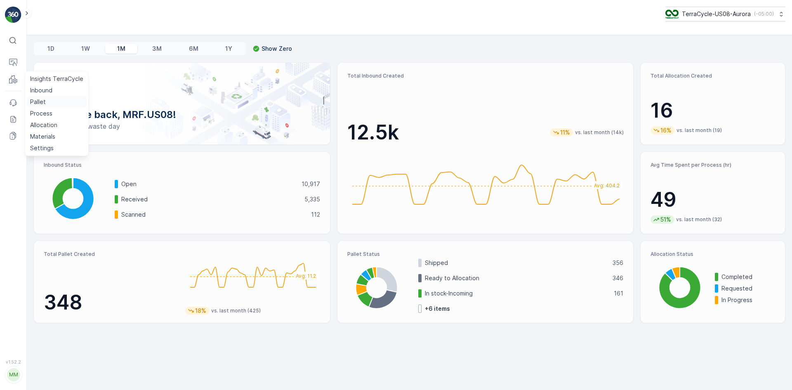
click at [33, 106] on p "Pallet" at bounding box center [38, 102] width 16 height 8
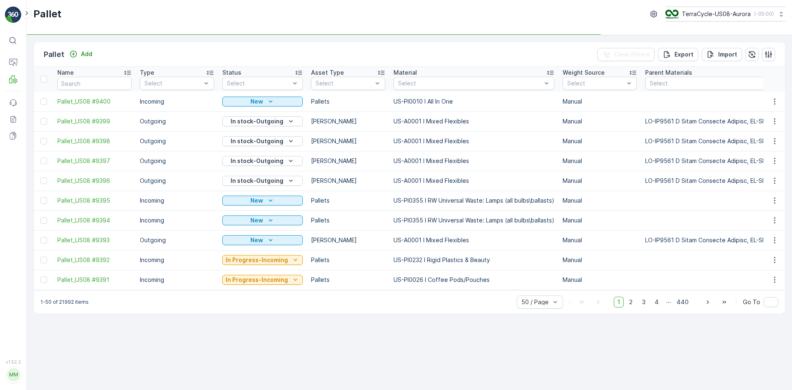
drag, startPoint x: 82, startPoint y: 51, endPoint x: 122, endPoint y: 36, distance: 42.5
click at [122, 36] on div "Pallet Add Clear Filters Export Import Name Type Select Status Select Asset Typ…" at bounding box center [409, 212] width 765 height 355
click at [73, 56] on icon "Add" at bounding box center [73, 54] width 8 height 8
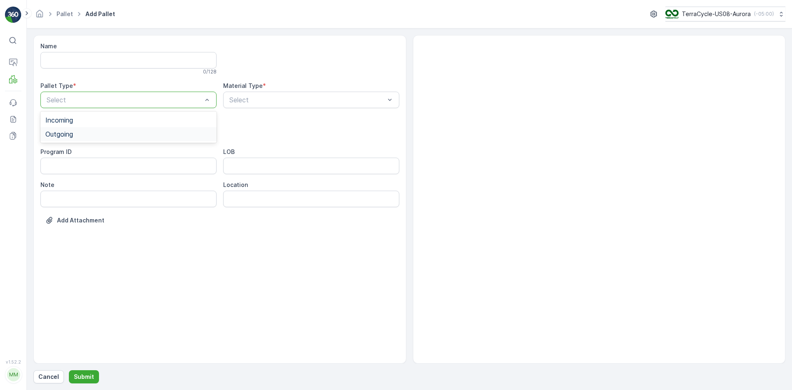
click at [111, 131] on div "Outgoing" at bounding box center [128, 133] width 166 height 7
click at [85, 130] on div at bounding box center [124, 132] width 157 height 7
click at [84, 152] on div "Gaylord" at bounding box center [128, 152] width 166 height 7
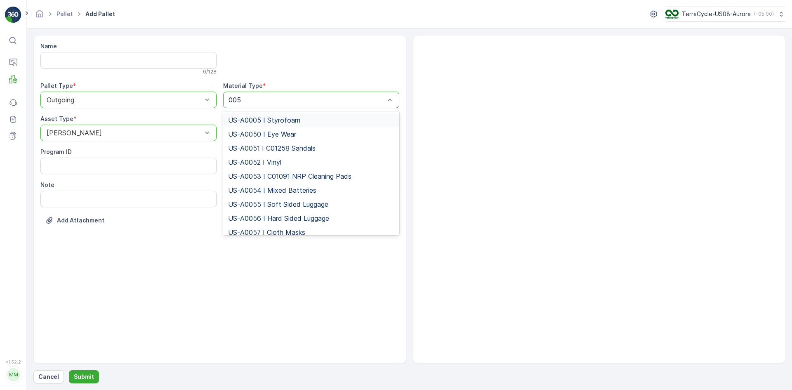
type input "0053"
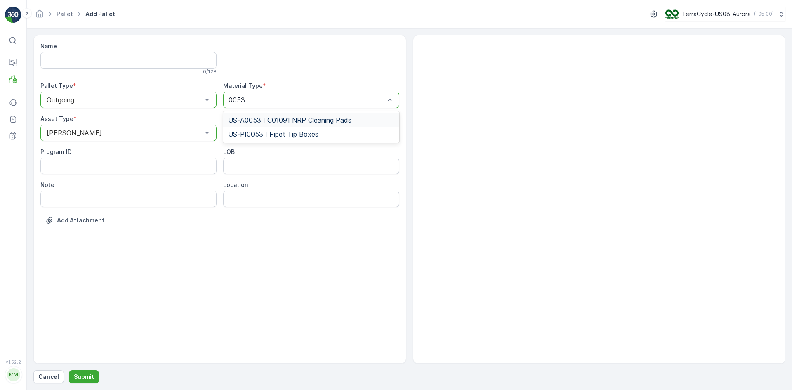
click at [258, 118] on span "US-A0053 I C01091 NRP Cleaning Pads" at bounding box center [289, 119] width 123 height 7
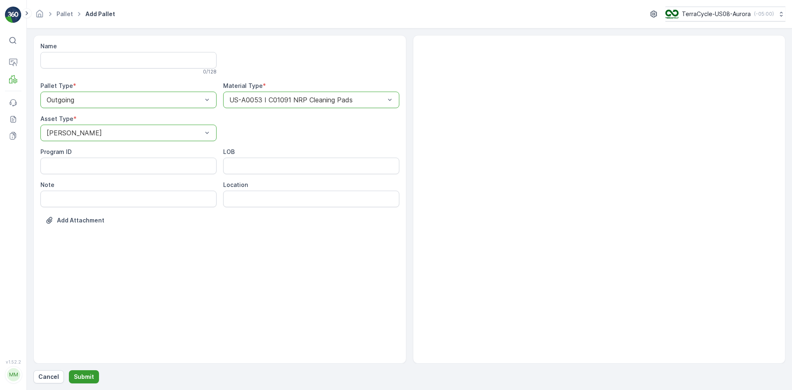
click at [85, 372] on p "Submit" at bounding box center [84, 376] width 20 height 8
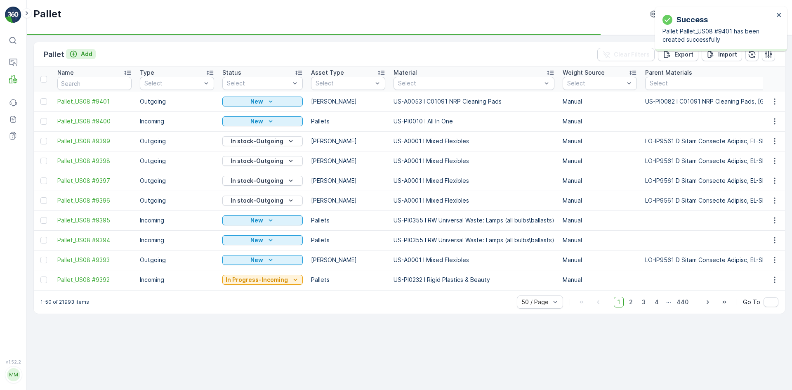
click at [87, 55] on p "Add" at bounding box center [87, 54] width 12 height 8
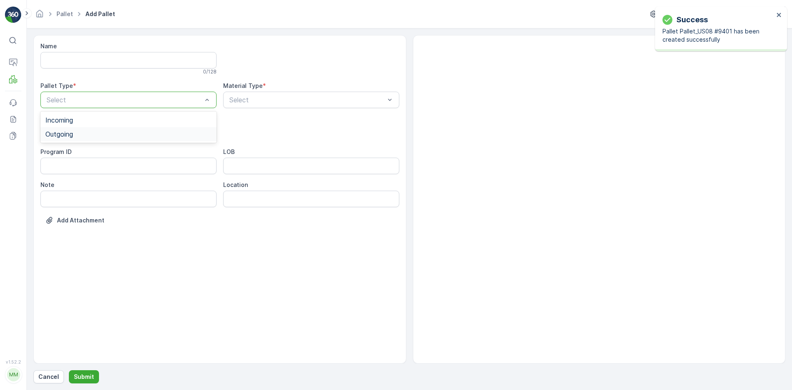
click at [76, 131] on div "Outgoing" at bounding box center [128, 133] width 166 height 7
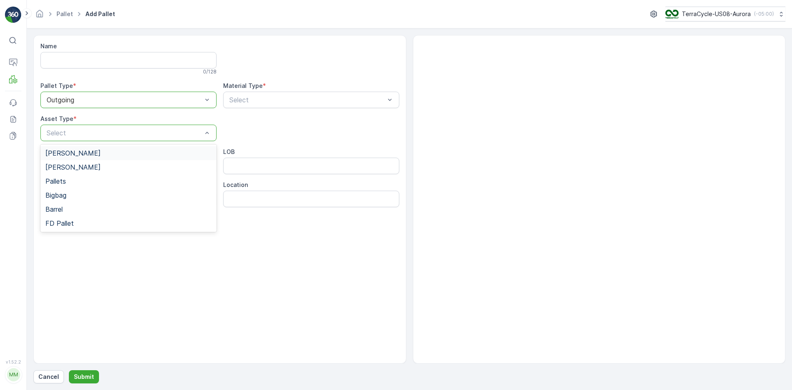
click at [74, 151] on div "Gaylord" at bounding box center [128, 152] width 166 height 7
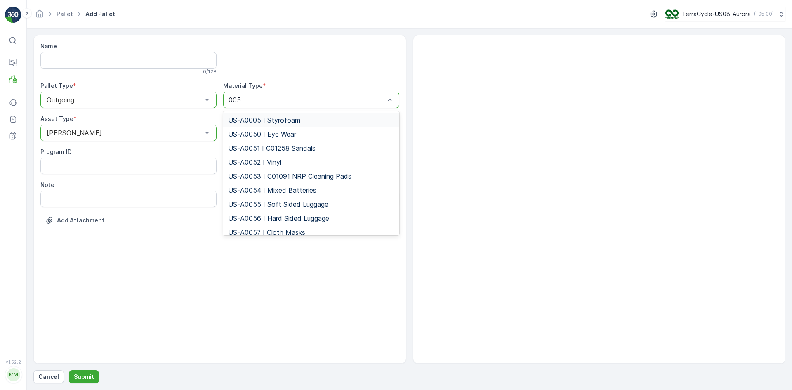
type input "0053"
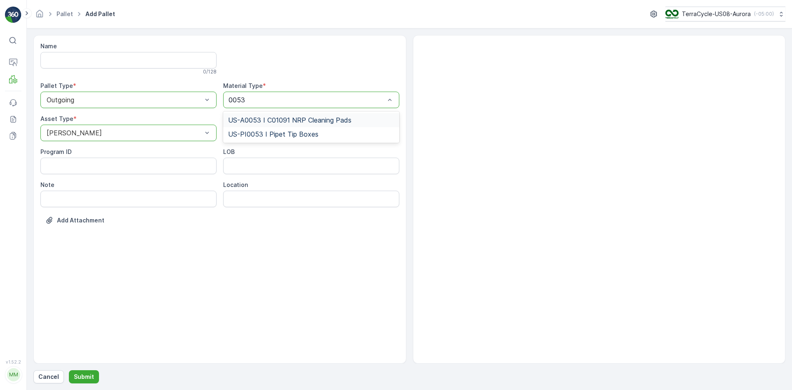
click at [287, 117] on span "US-A0053 I C01091 NRP Cleaning Pads" at bounding box center [289, 119] width 123 height 7
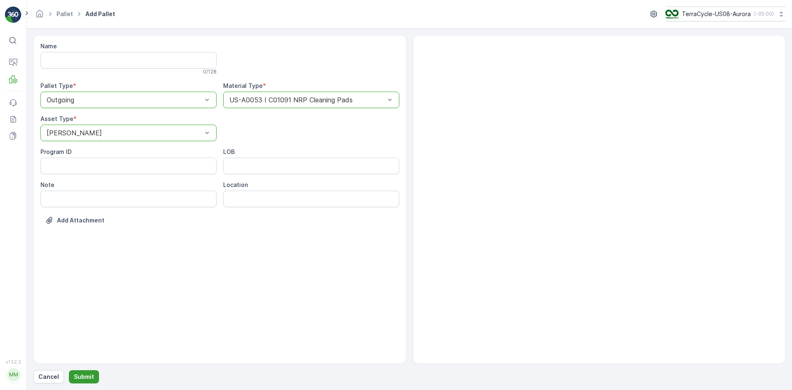
click at [74, 376] on p "Submit" at bounding box center [84, 376] width 20 height 8
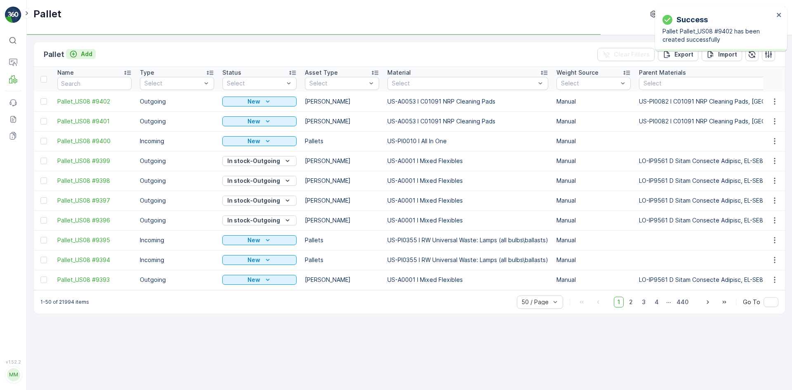
click at [85, 54] on p "Add" at bounding box center [87, 54] width 12 height 8
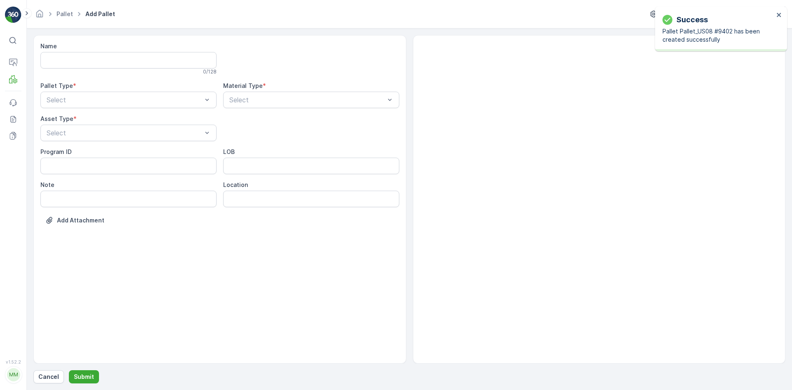
click at [87, 90] on div "Pallet Type * Select" at bounding box center [128, 95] width 176 height 26
click at [78, 131] on div "Outgoing" at bounding box center [128, 133] width 166 height 7
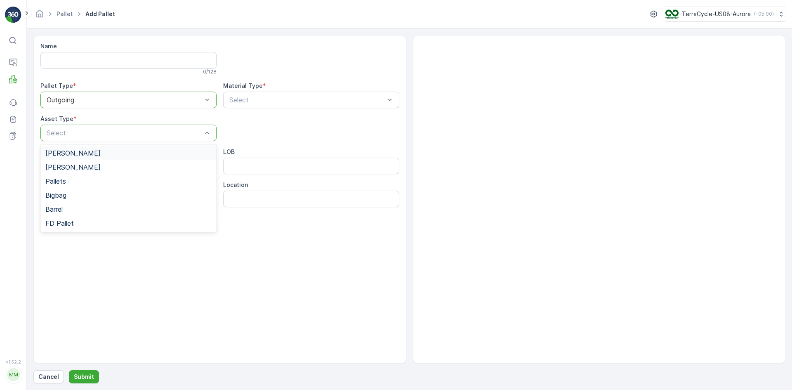
click at [83, 154] on div "Gaylord" at bounding box center [128, 152] width 166 height 7
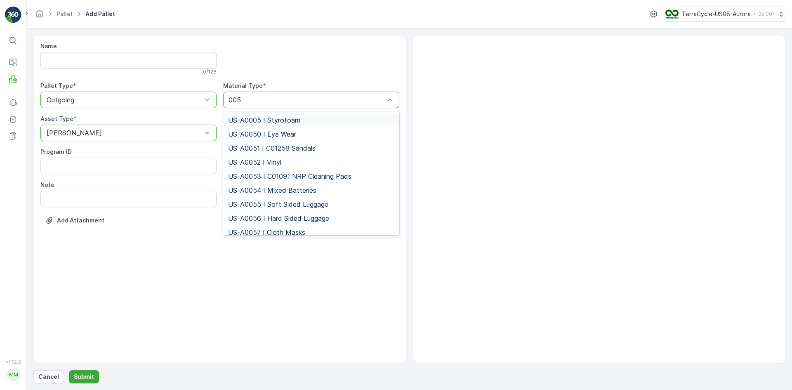
type input "0053"
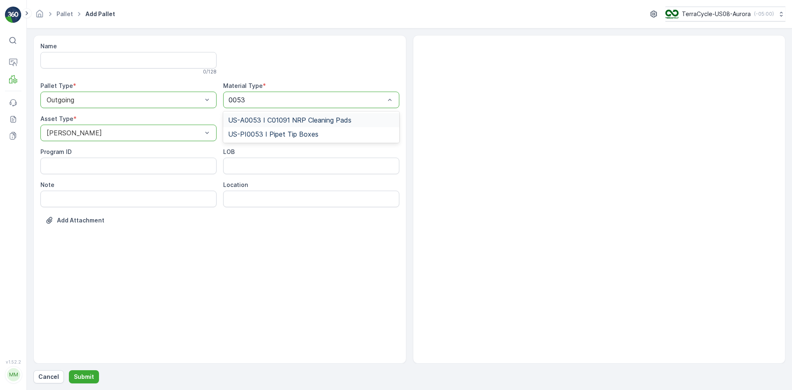
click at [252, 119] on span "US-A0053 I C01091 NRP Cleaning Pads" at bounding box center [289, 119] width 123 height 7
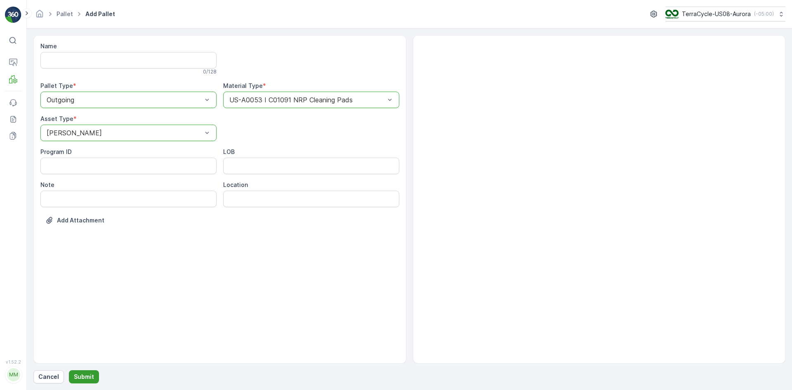
click at [82, 375] on p "Submit" at bounding box center [84, 376] width 20 height 8
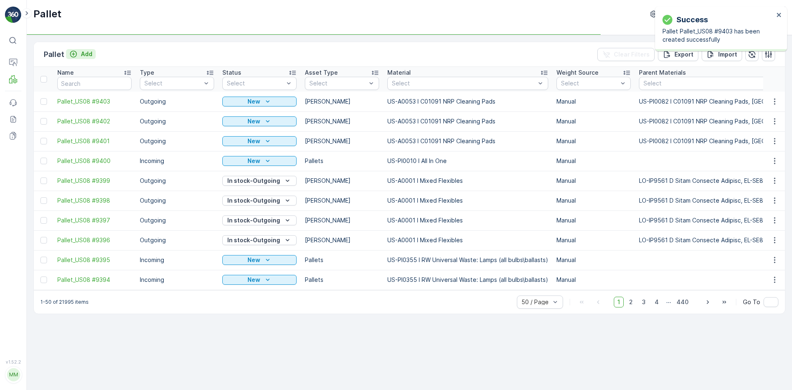
click at [84, 53] on p "Add" at bounding box center [87, 54] width 12 height 8
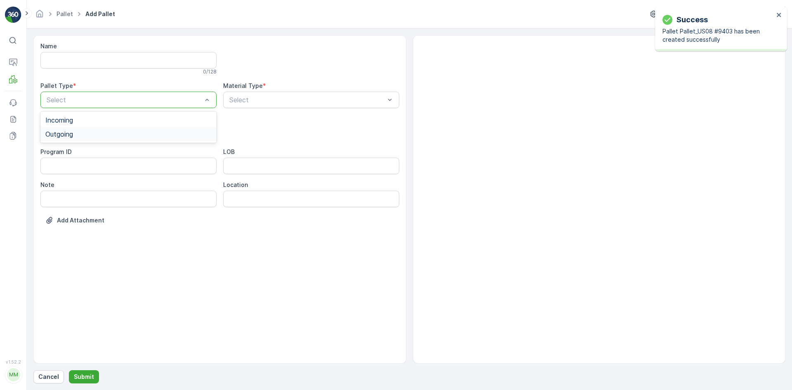
click at [83, 129] on div "Outgoing" at bounding box center [128, 134] width 176 height 14
click at [87, 155] on div "Gaylord" at bounding box center [128, 152] width 166 height 7
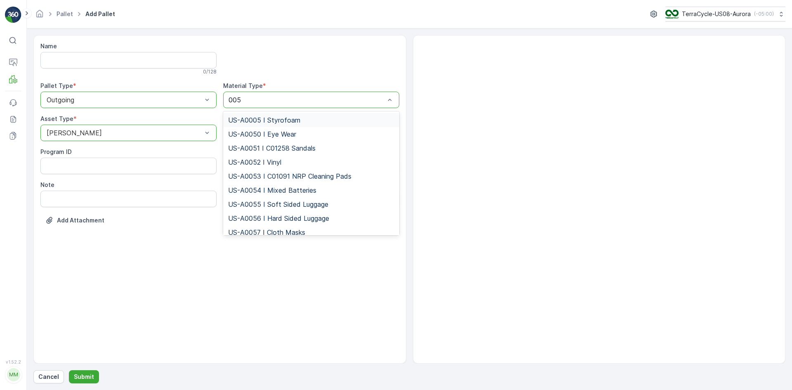
type input "0053"
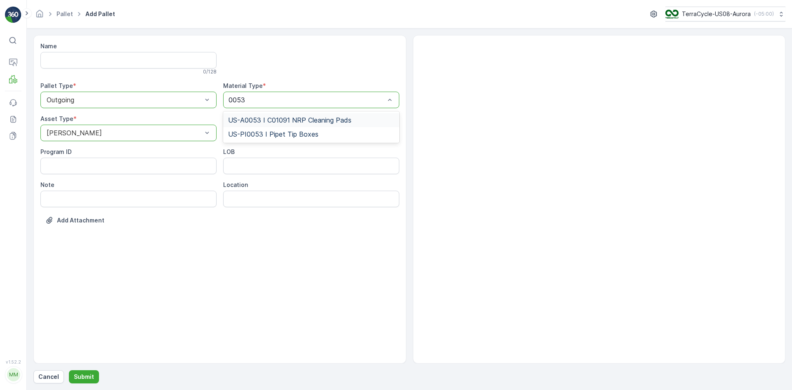
click at [243, 120] on span "US-A0053 I C01091 NRP Cleaning Pads" at bounding box center [289, 119] width 123 height 7
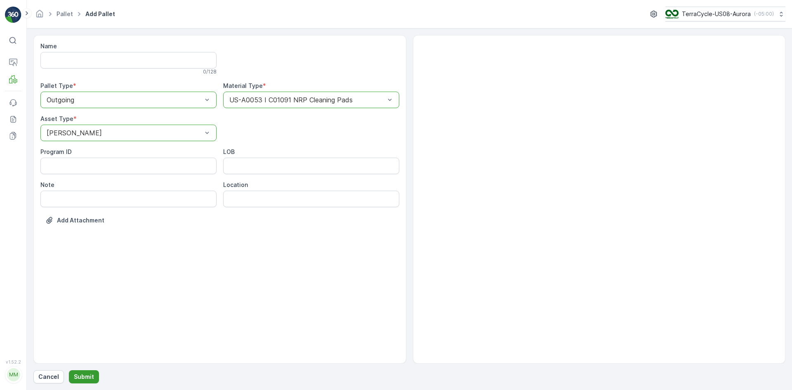
click at [75, 376] on p "Submit" at bounding box center [84, 376] width 20 height 8
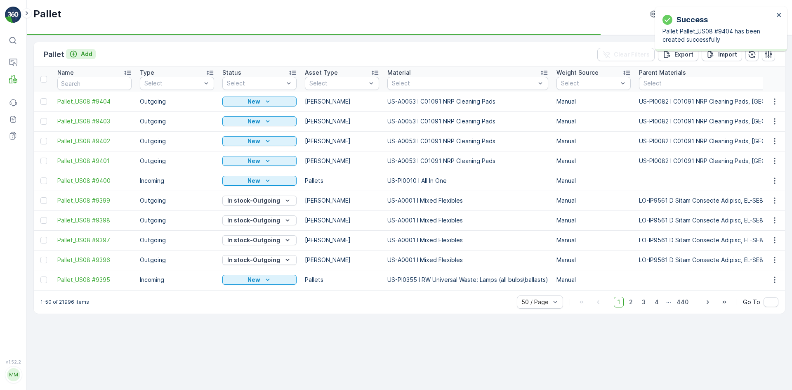
click at [86, 53] on p "Add" at bounding box center [87, 54] width 12 height 8
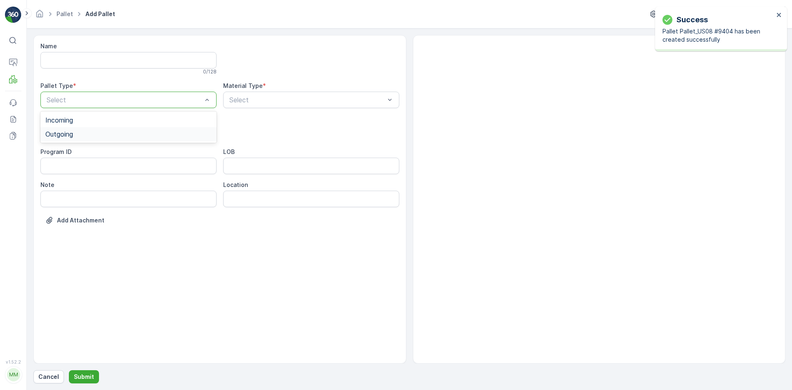
click at [85, 129] on div "Outgoing" at bounding box center [128, 134] width 176 height 14
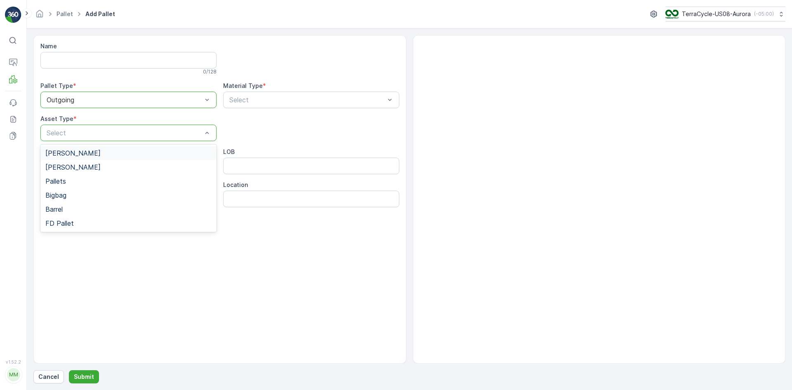
click at [86, 153] on div "Gaylord" at bounding box center [128, 152] width 166 height 7
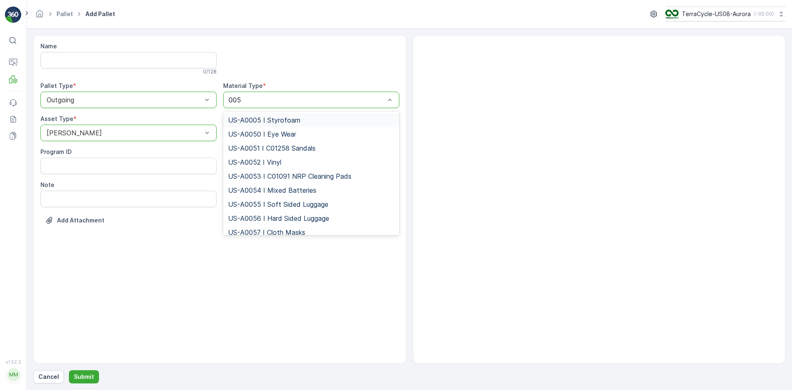
type input "0053"
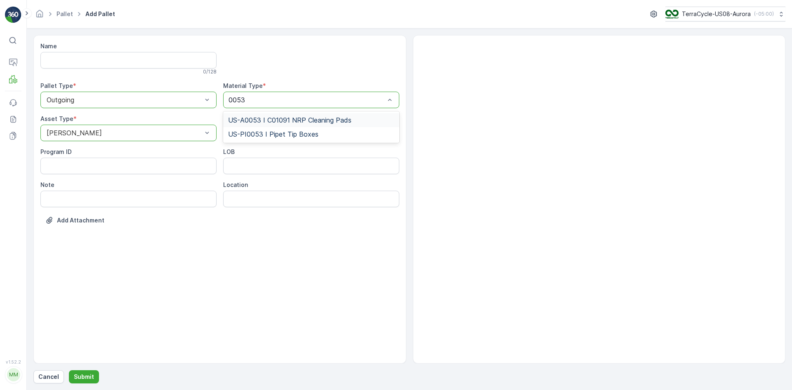
click at [273, 115] on div "US-A0053 I C01091 NRP Cleaning Pads" at bounding box center [311, 120] width 176 height 14
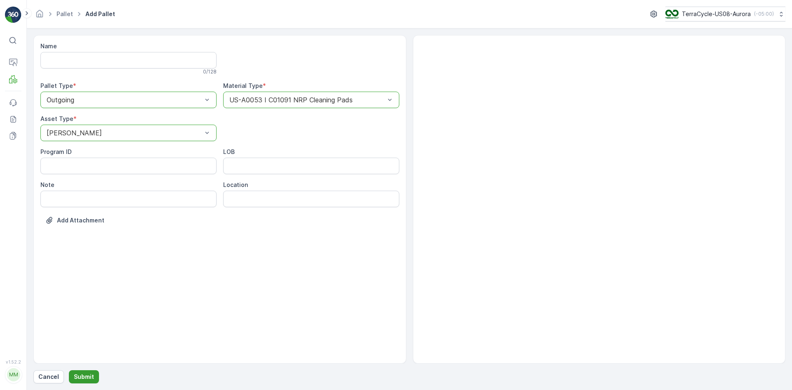
click at [87, 377] on p "Submit" at bounding box center [84, 376] width 20 height 8
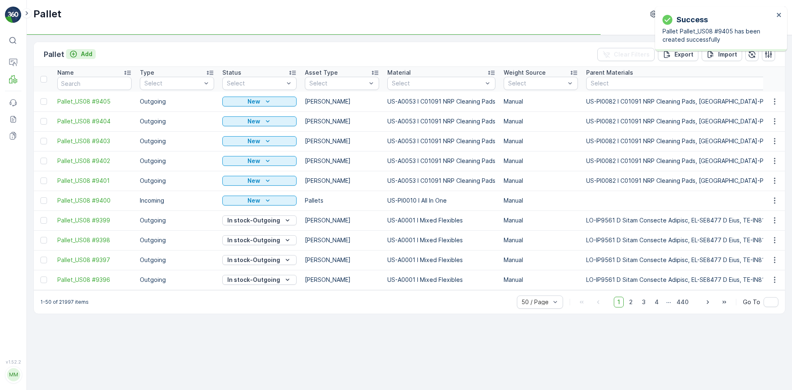
click at [81, 57] on p "Add" at bounding box center [87, 54] width 12 height 8
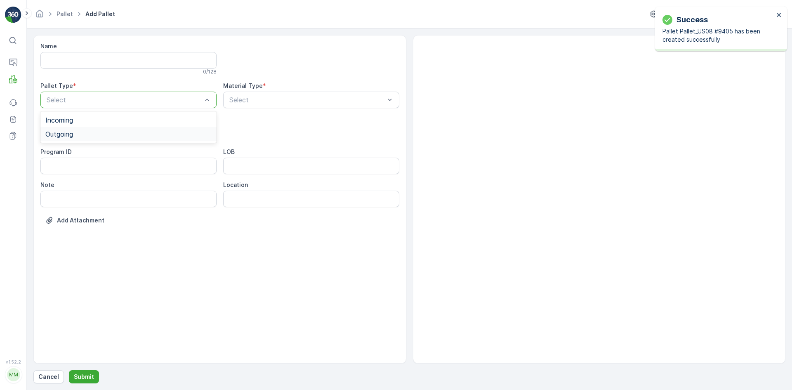
click at [87, 132] on div "Outgoing" at bounding box center [128, 133] width 166 height 7
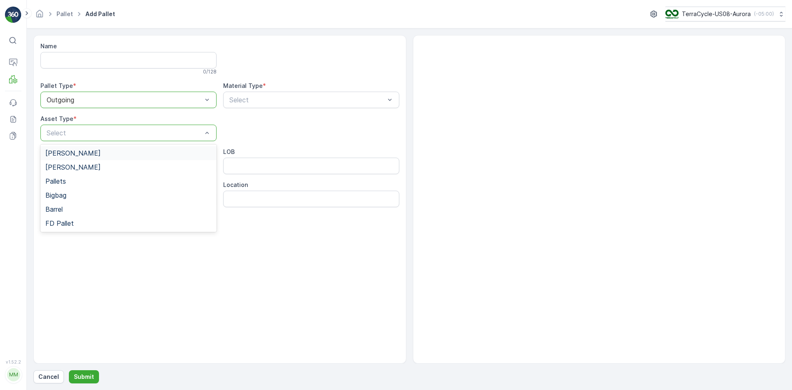
click at [82, 154] on div "Gaylord" at bounding box center [128, 152] width 166 height 7
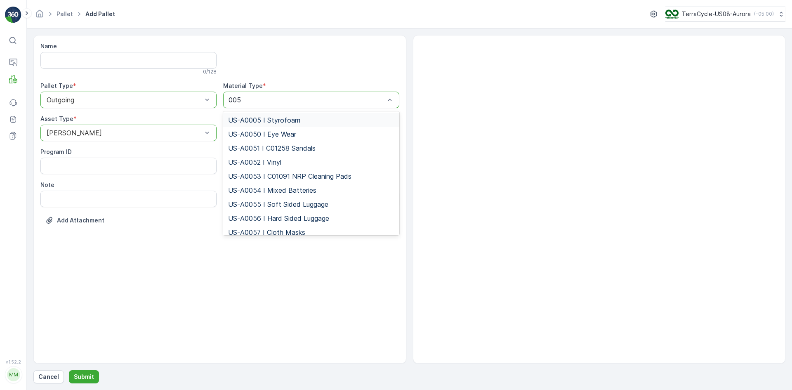
type input "0053"
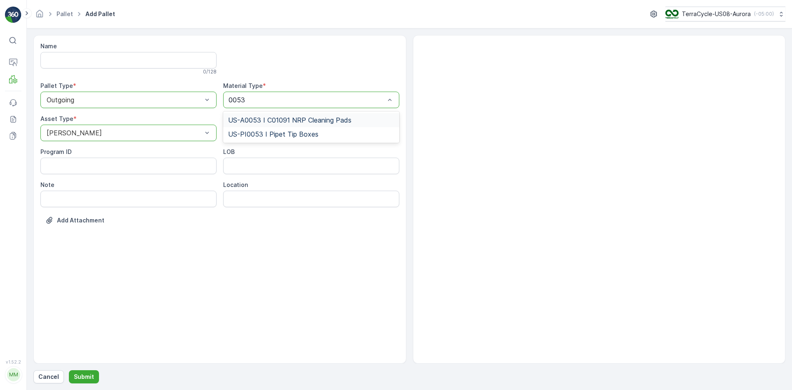
click at [265, 118] on span "US-A0053 I C01091 NRP Cleaning Pads" at bounding box center [289, 119] width 123 height 7
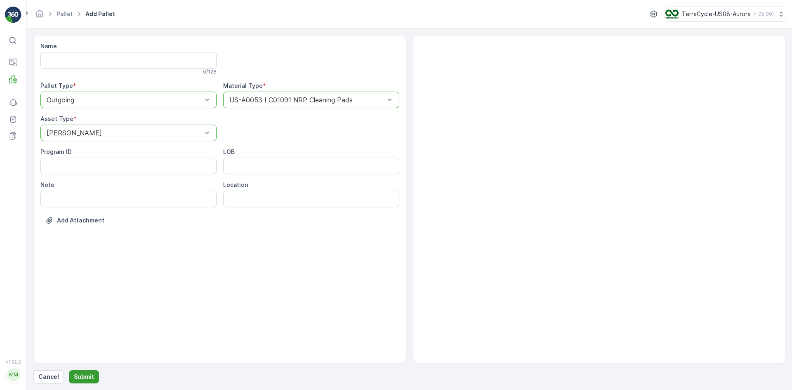
click at [84, 378] on p "Submit" at bounding box center [84, 376] width 20 height 8
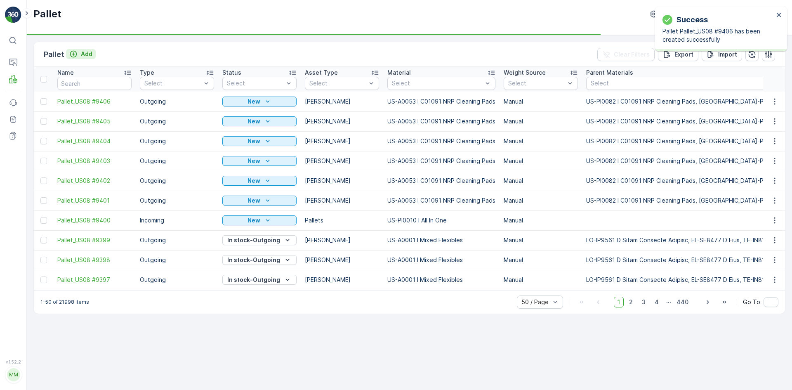
click at [84, 53] on p "Add" at bounding box center [87, 54] width 12 height 8
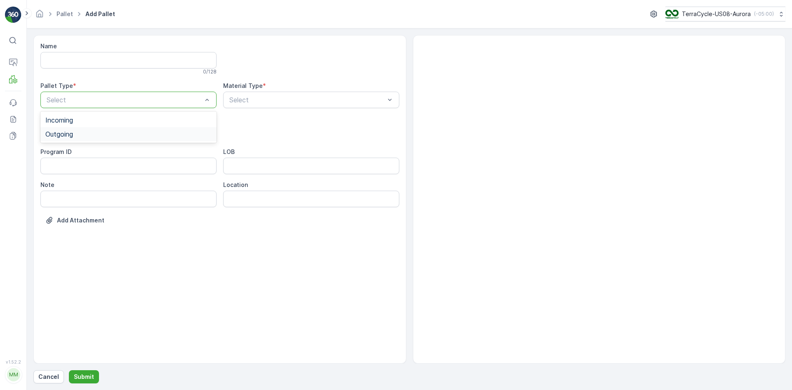
click at [95, 129] on div "Outgoing" at bounding box center [128, 134] width 176 height 14
click at [95, 153] on div "Gaylord" at bounding box center [128, 152] width 166 height 7
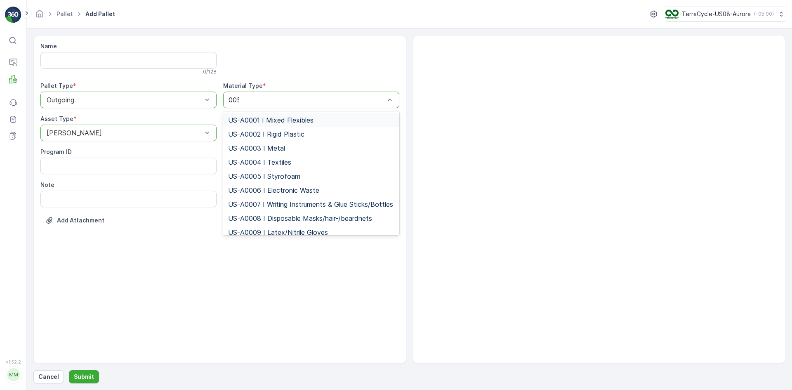
type input "0053"
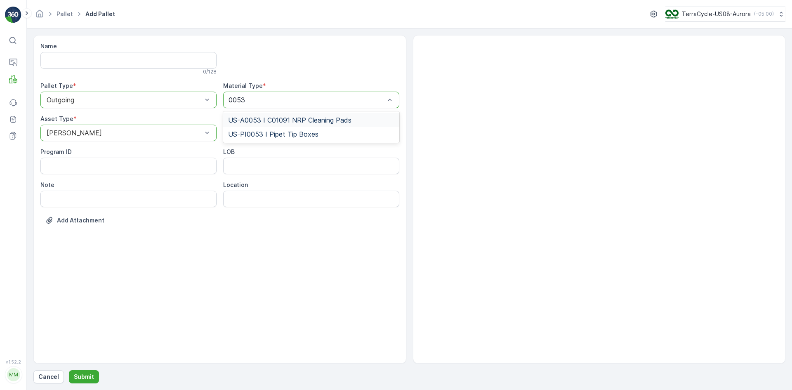
click at [263, 122] on span "US-A0053 I C01091 NRP Cleaning Pads" at bounding box center [289, 119] width 123 height 7
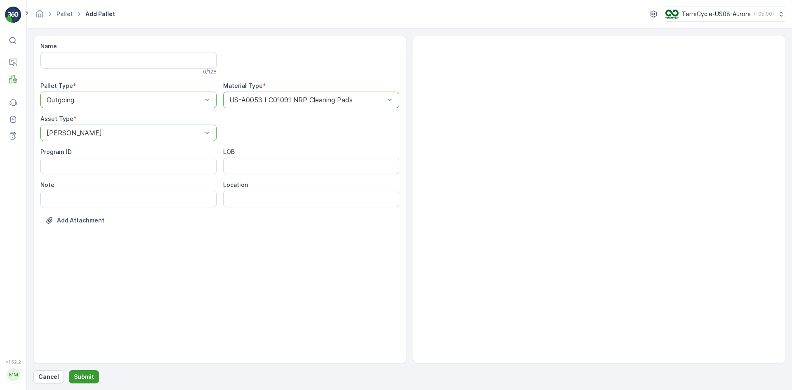
click at [88, 371] on button "Submit" at bounding box center [84, 376] width 30 height 13
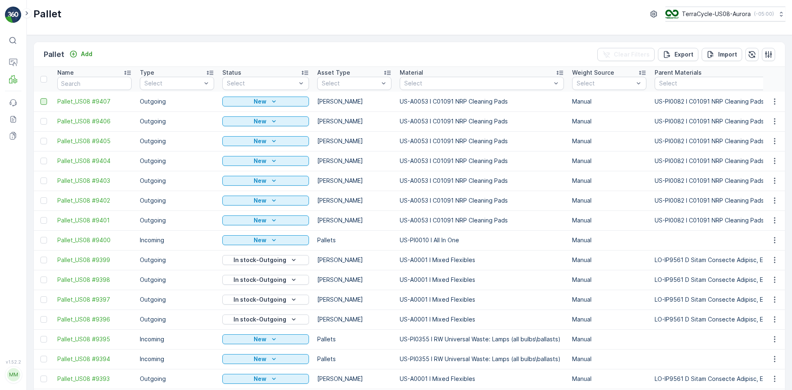
click at [43, 101] on div at bounding box center [43, 101] width 7 height 7
click at [40, 98] on input "checkbox" at bounding box center [40, 98] width 0 height 0
click at [44, 120] on div at bounding box center [43, 121] width 7 height 7
click at [40, 118] on input "checkbox" at bounding box center [40, 118] width 0 height 0
click at [45, 139] on div at bounding box center [43, 141] width 7 height 7
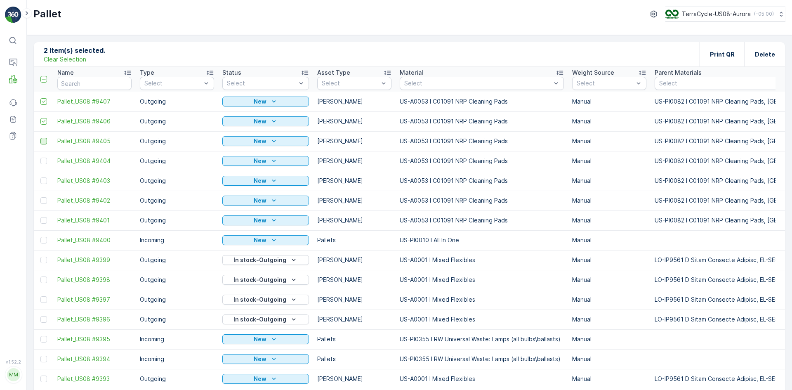
click at [40, 138] on input "checkbox" at bounding box center [40, 138] width 0 height 0
click at [44, 160] on div at bounding box center [43, 161] width 7 height 7
click at [40, 158] on input "checkbox" at bounding box center [40, 158] width 0 height 0
click at [46, 179] on div at bounding box center [43, 180] width 7 height 7
click at [40, 177] on input "checkbox" at bounding box center [40, 177] width 0 height 0
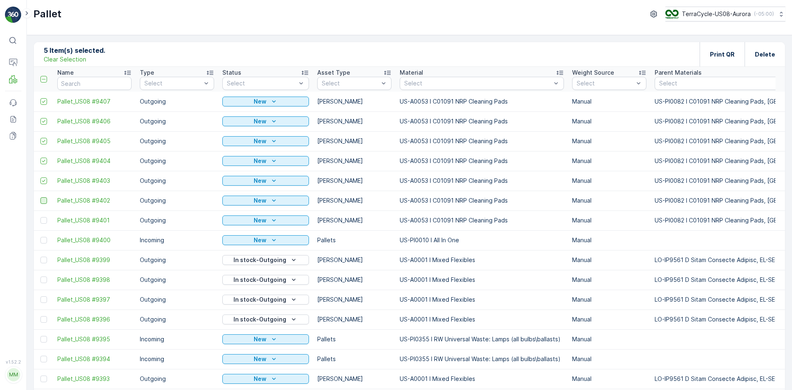
click at [44, 199] on div at bounding box center [43, 200] width 7 height 7
click at [40, 197] on input "checkbox" at bounding box center [40, 197] width 0 height 0
click at [45, 222] on div at bounding box center [43, 220] width 7 height 7
click at [40, 217] on input "checkbox" at bounding box center [40, 217] width 0 height 0
click at [725, 54] on p "Print QR" at bounding box center [722, 54] width 25 height 8
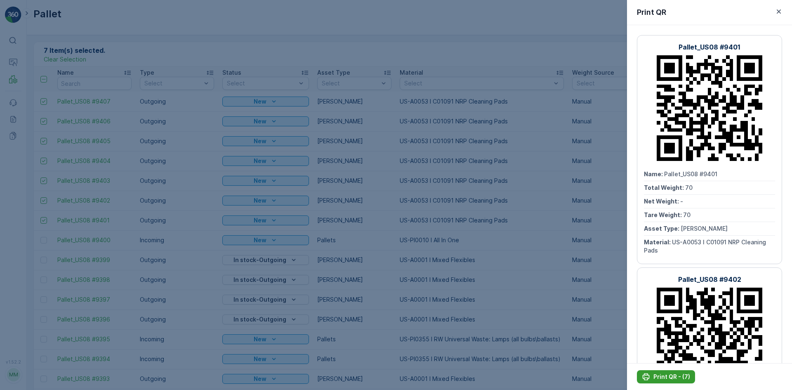
click at [661, 375] on p "Print QR - (7)" at bounding box center [671, 376] width 37 height 8
click at [191, 184] on div at bounding box center [396, 195] width 792 height 390
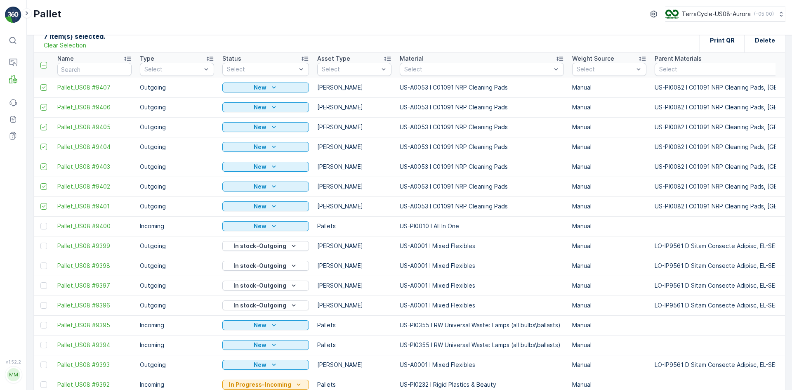
scroll to position [41, 0]
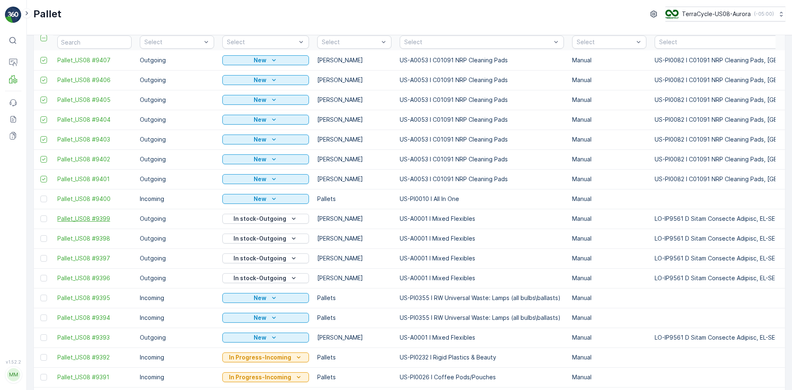
click at [89, 220] on span "Pallet_US08 #9399" at bounding box center [94, 218] width 74 height 8
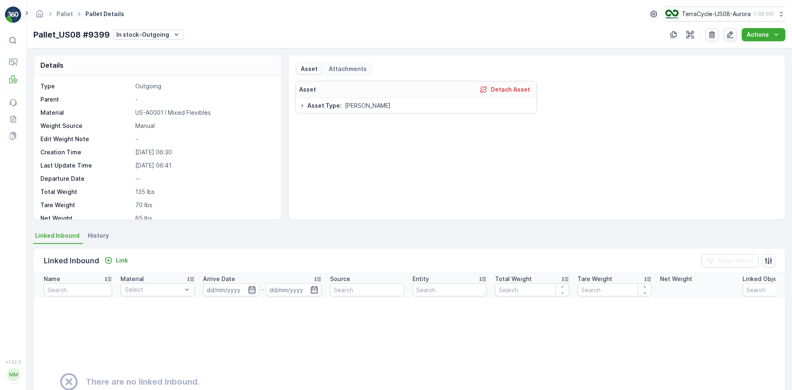
click at [732, 35] on icon "button" at bounding box center [730, 35] width 8 height 8
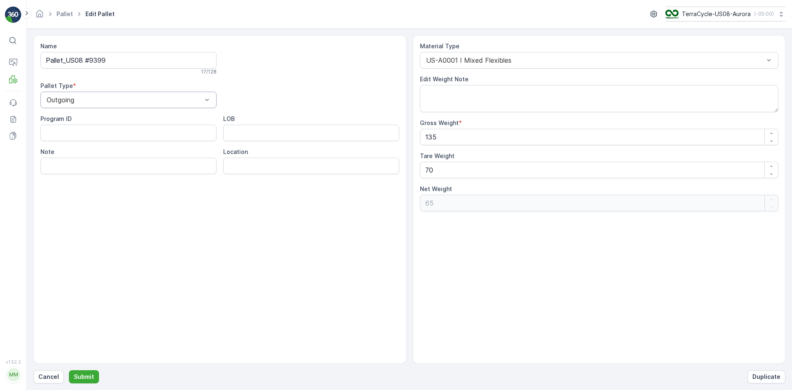
click at [94, 104] on div "Outgoing" at bounding box center [128, 100] width 176 height 16
click at [92, 122] on div "Incoming" at bounding box center [128, 119] width 166 height 7
type input "0232"
click at [477, 80] on span "US-PI0232 I Rigid Plastics & Beauty" at bounding box center [480, 80] width 111 height 7
click at [87, 379] on p "Submit" at bounding box center [84, 376] width 20 height 8
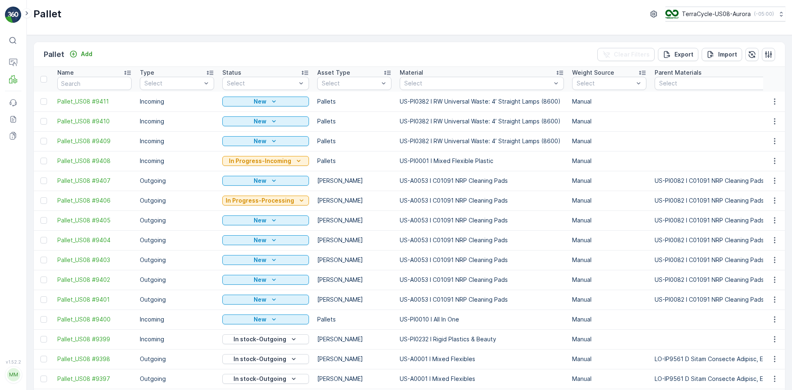
scroll to position [41, 0]
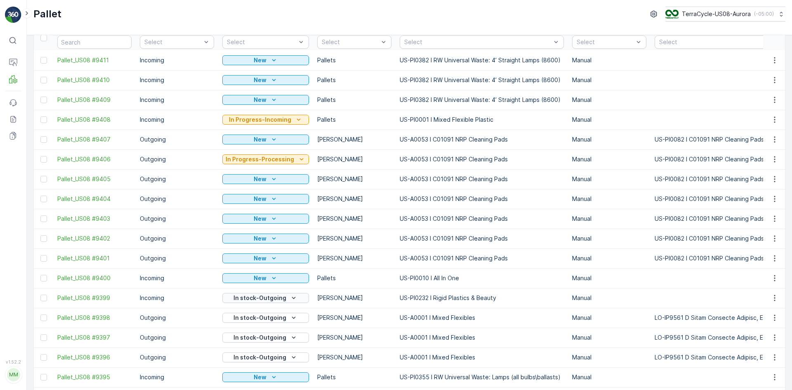
click at [262, 297] on p "In stock-Outgoing" at bounding box center [259, 298] width 53 height 8
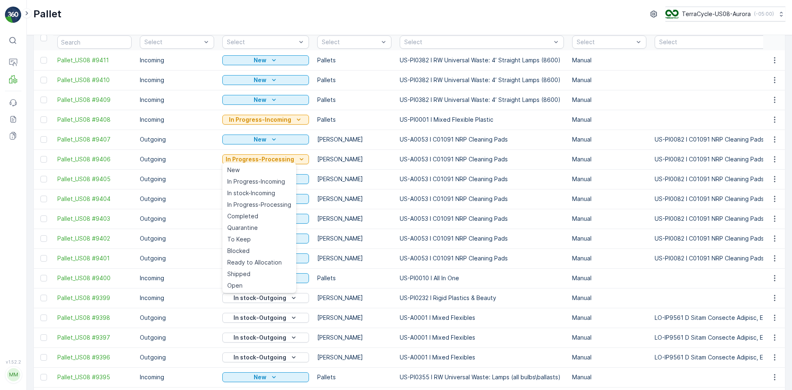
click at [267, 193] on span "In stock-Incoming" at bounding box center [251, 193] width 48 height 8
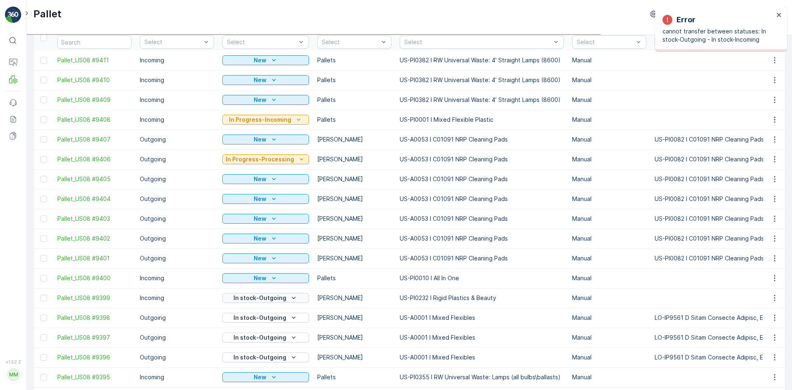
click at [293, 298] on icon "In stock-Outgoing" at bounding box center [294, 298] width 8 height 8
click at [275, 298] on p "In stock-Outgoing" at bounding box center [259, 298] width 53 height 8
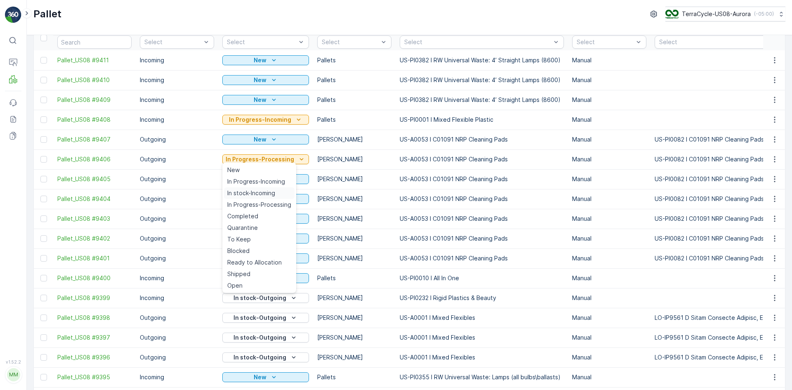
click at [275, 194] on span "In stock-Incoming" at bounding box center [251, 193] width 48 height 8
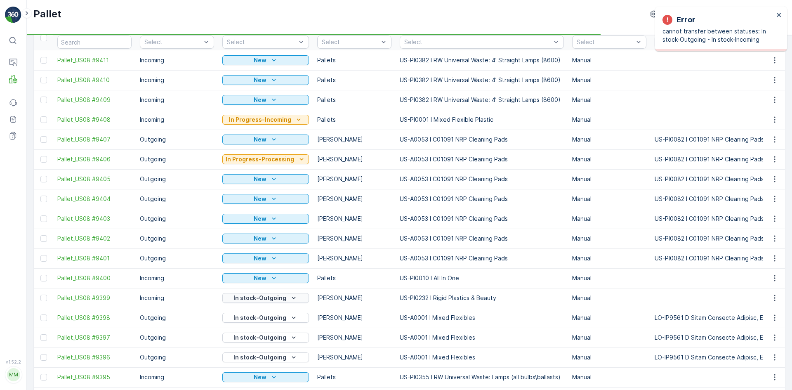
click at [275, 299] on p "In stock-Outgoing" at bounding box center [259, 298] width 53 height 8
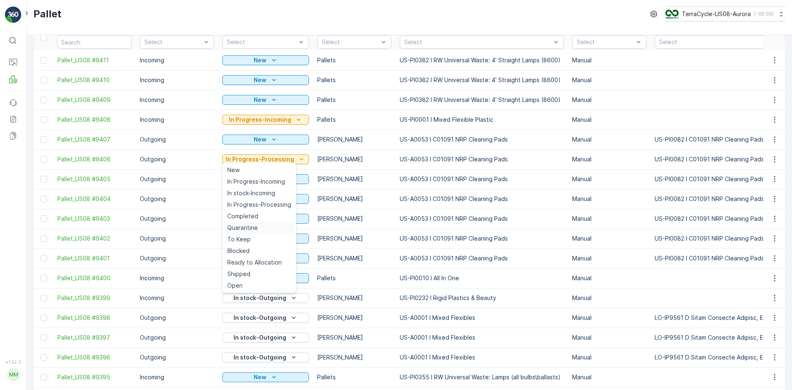
click at [263, 228] on div "Quarantine" at bounding box center [259, 228] width 71 height 12
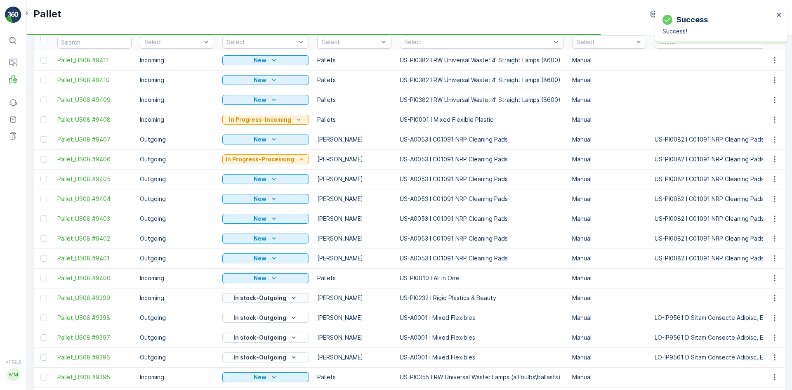
click at [243, 296] on p "In stock-Outgoing" at bounding box center [259, 298] width 53 height 8
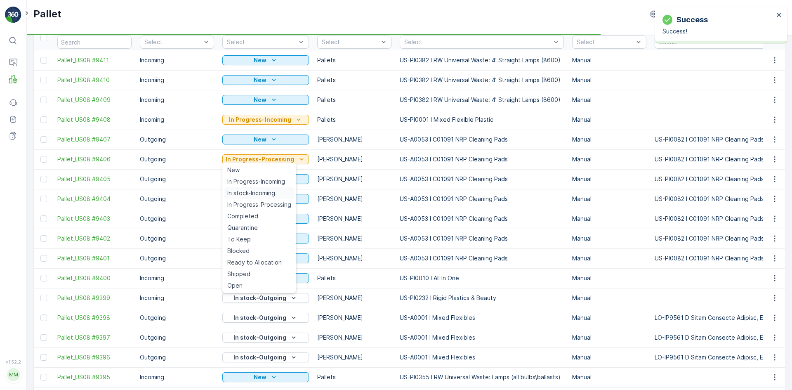
click at [268, 193] on span "In stock-Incoming" at bounding box center [251, 193] width 48 height 8
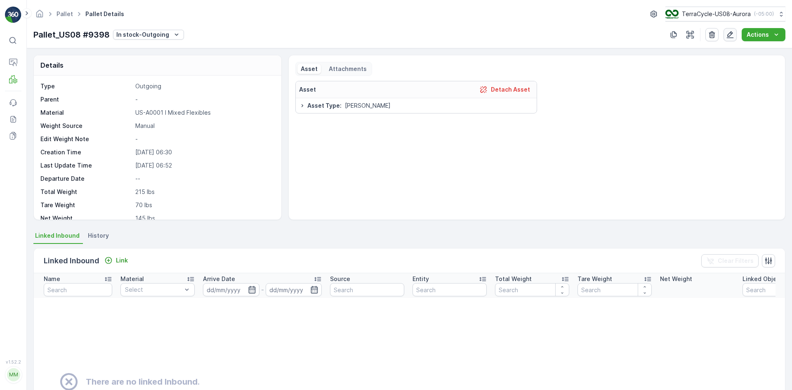
click at [732, 34] on icon "button" at bounding box center [730, 35] width 8 height 8
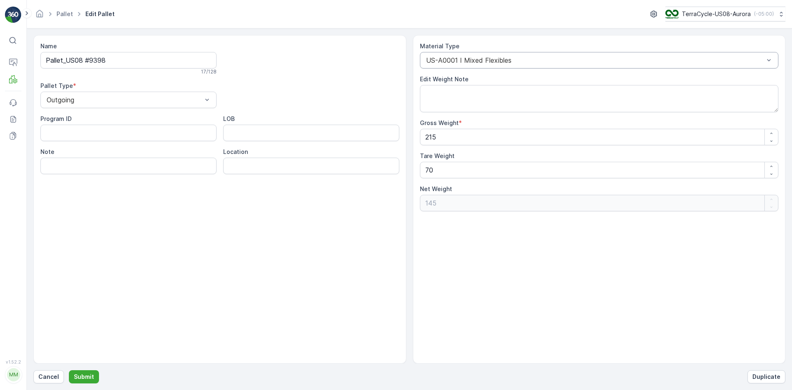
click at [510, 64] on div "US-A0001 I Mixed Flexibles" at bounding box center [599, 60] width 359 height 16
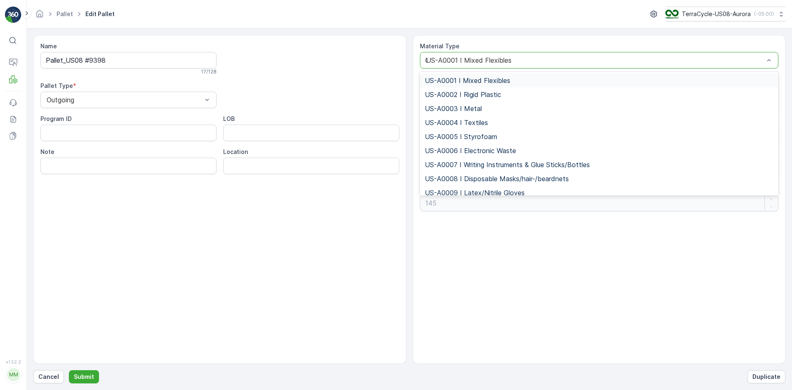
type input "0232"
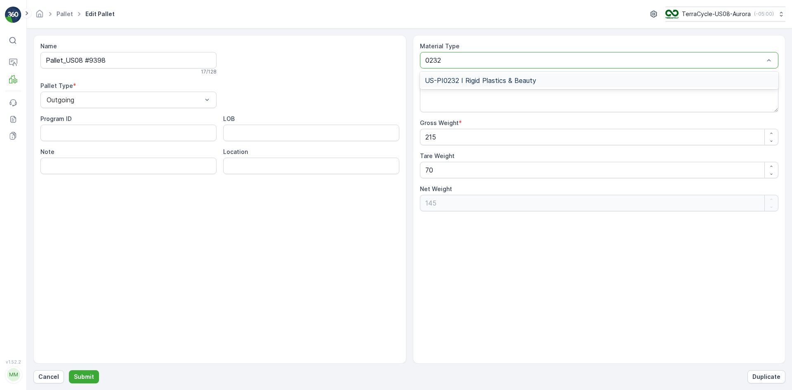
click at [456, 78] on span "US-PI0232 I Rigid Plastics & Beauty" at bounding box center [480, 80] width 111 height 7
click at [104, 118] on div "Incoming" at bounding box center [128, 119] width 166 height 7
click at [78, 377] on p "Submit" at bounding box center [84, 376] width 20 height 8
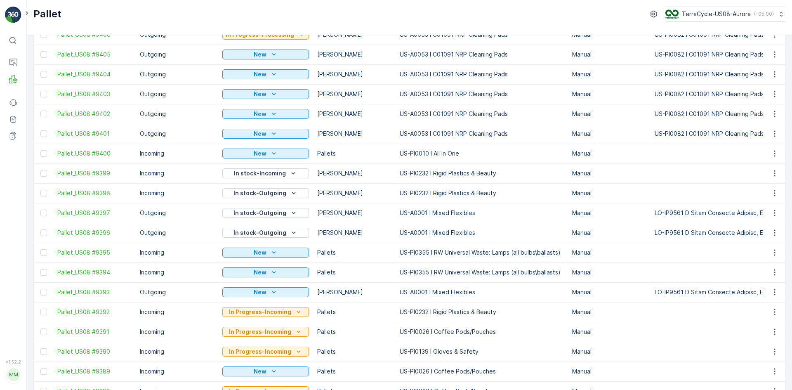
scroll to position [165, 0]
click at [268, 194] on p "In stock-Outgoing" at bounding box center [259, 194] width 53 height 8
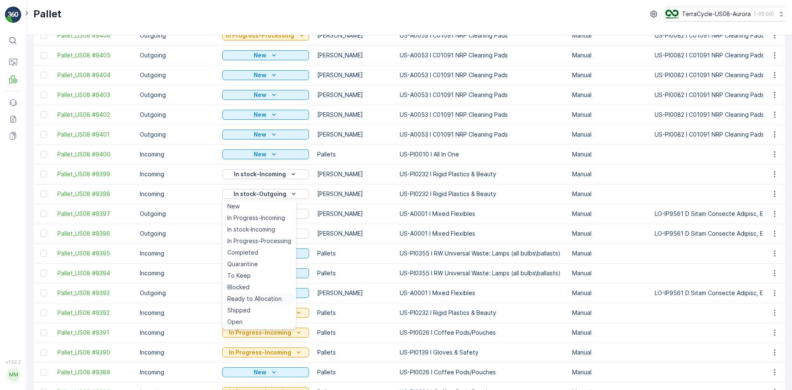
click at [253, 297] on span "Ready to Allocation" at bounding box center [254, 298] width 54 height 8
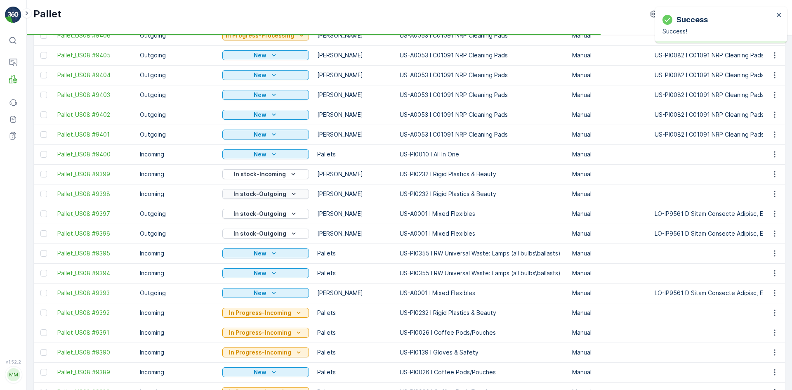
click at [268, 195] on p "In stock-Outgoing" at bounding box center [259, 194] width 53 height 8
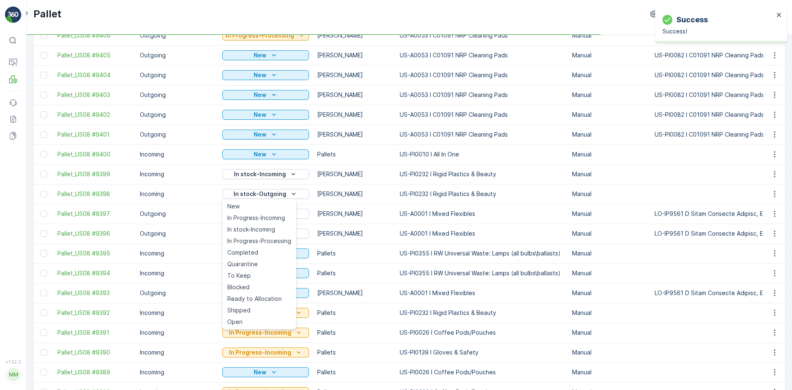
click at [241, 264] on span "Quarantine" at bounding box center [242, 264] width 31 height 8
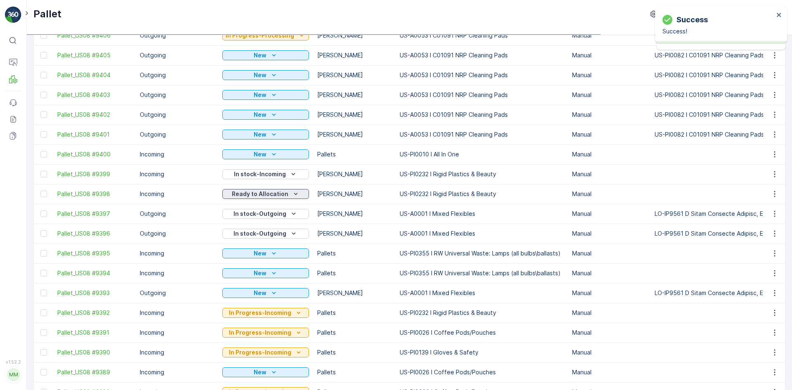
click at [271, 192] on p "Ready to Allocation" at bounding box center [260, 194] width 56 height 8
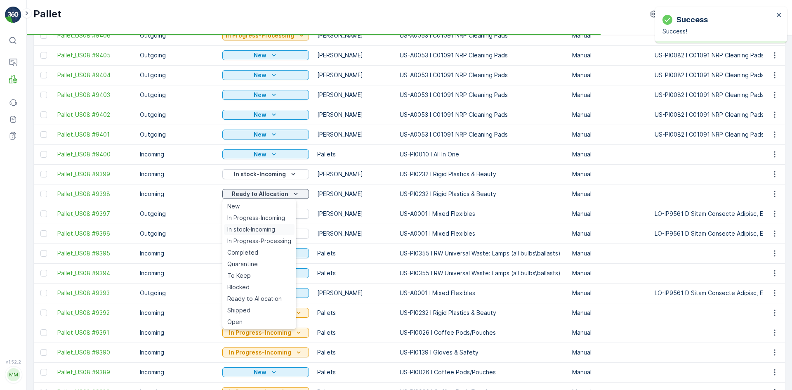
click at [267, 226] on span "In stock-Incoming" at bounding box center [251, 229] width 48 height 8
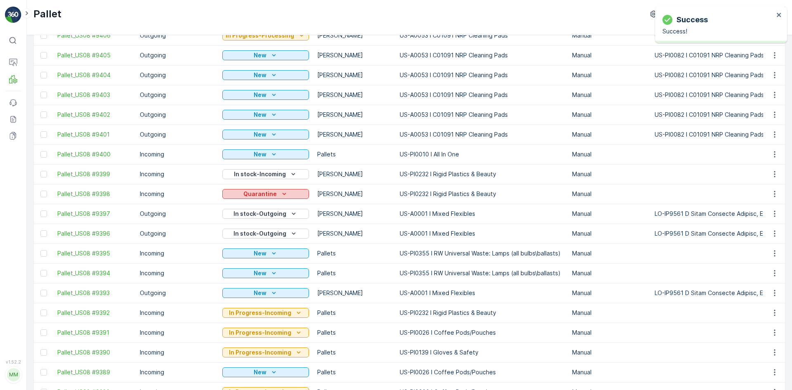
click at [280, 196] on icon "Quarantine" at bounding box center [284, 194] width 8 height 8
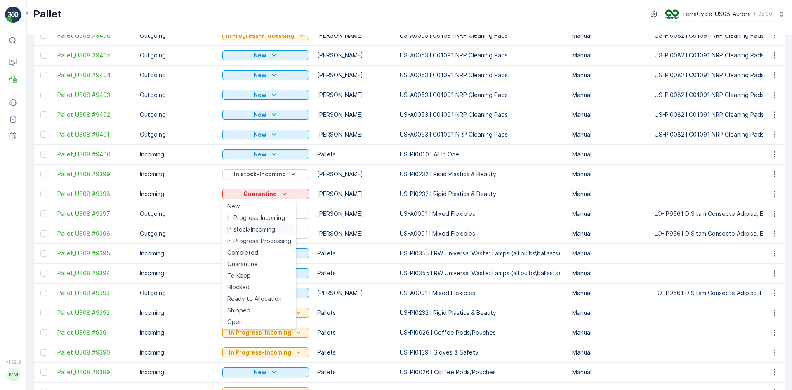
click at [273, 231] on span "In stock-Incoming" at bounding box center [251, 229] width 48 height 8
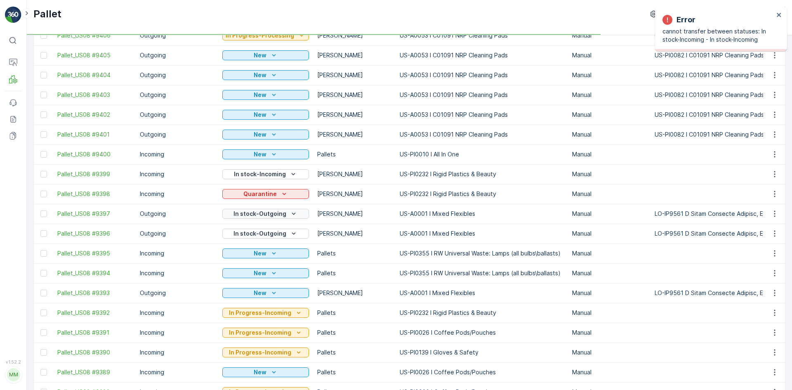
click at [273, 212] on p "In stock-Outgoing" at bounding box center [259, 213] width 53 height 8
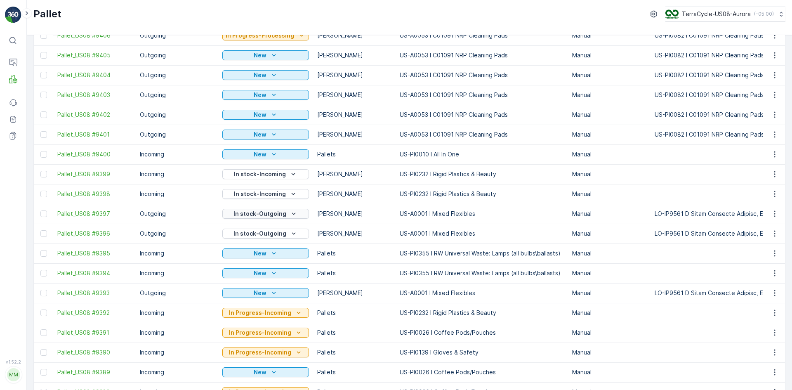
click at [270, 213] on p "In stock-Outgoing" at bounding box center [259, 213] width 53 height 8
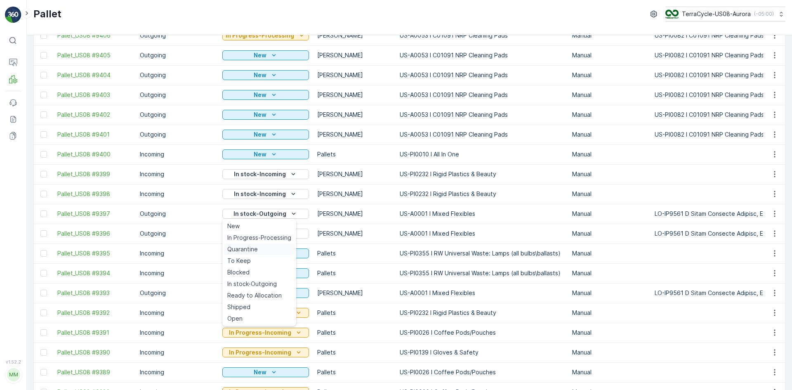
click at [242, 245] on span "Quarantine" at bounding box center [242, 249] width 31 height 8
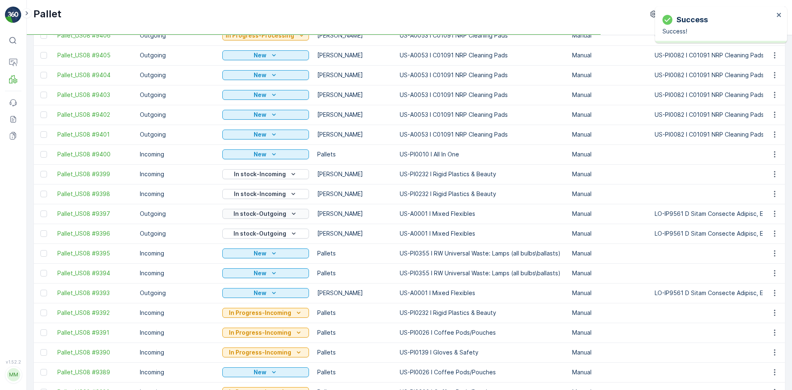
click at [264, 213] on p "In stock-Outgoing" at bounding box center [259, 213] width 53 height 8
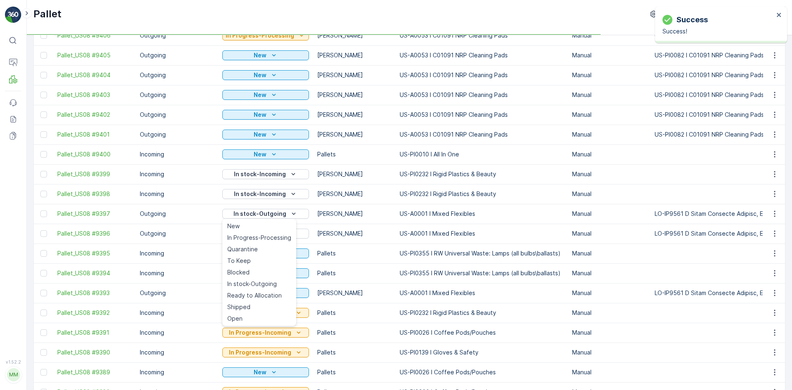
click at [189, 221] on td "Outgoing" at bounding box center [177, 214] width 82 height 20
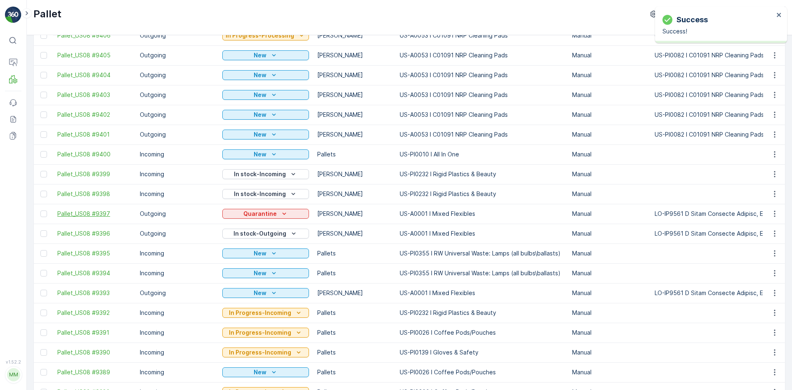
click at [69, 215] on span "Pallet_US08 #9397" at bounding box center [94, 213] width 74 height 8
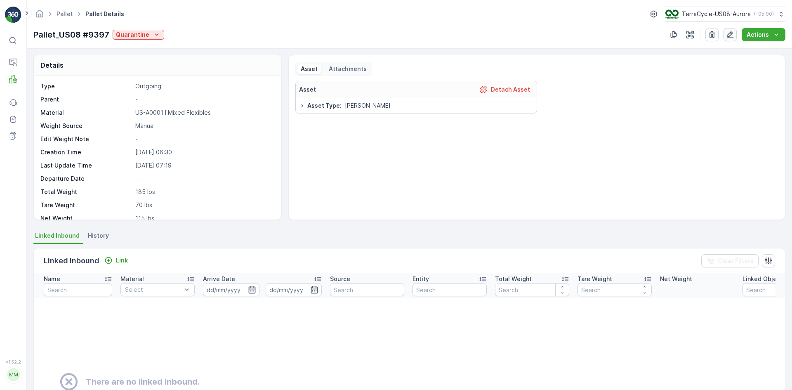
click at [736, 36] on button "button" at bounding box center [729, 34] width 13 height 13
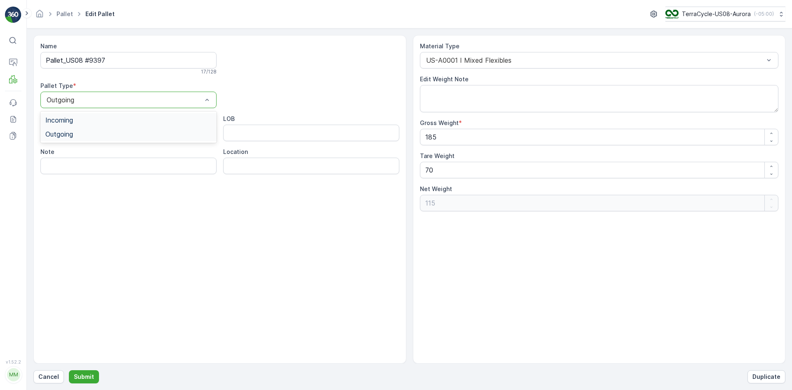
click at [165, 116] on div "Incoming" at bounding box center [128, 119] width 166 height 7
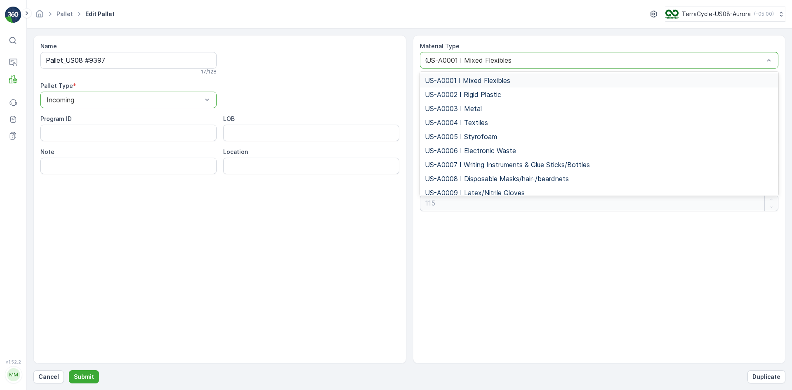
type input "0232"
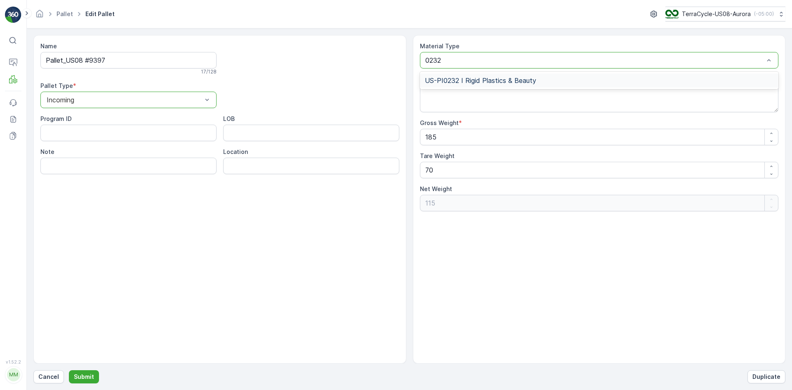
click at [492, 76] on div "US-PI0232 I Rigid Plastics & Beauty" at bounding box center [599, 80] width 359 height 14
click at [81, 376] on p "Submit" at bounding box center [84, 376] width 20 height 8
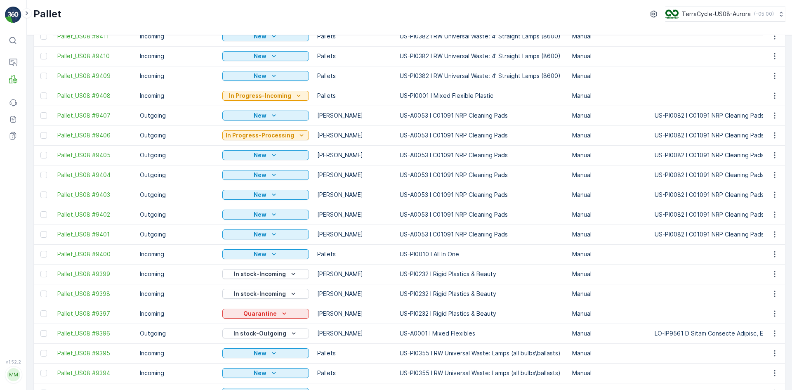
scroll to position [82, 0]
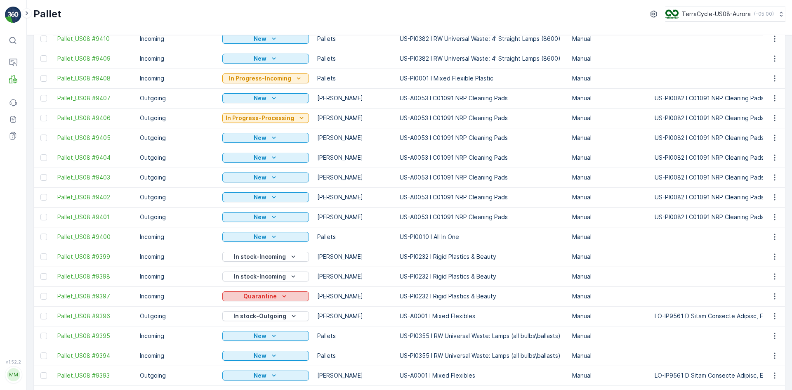
click at [238, 296] on div "Quarantine" at bounding box center [266, 296] width 80 height 8
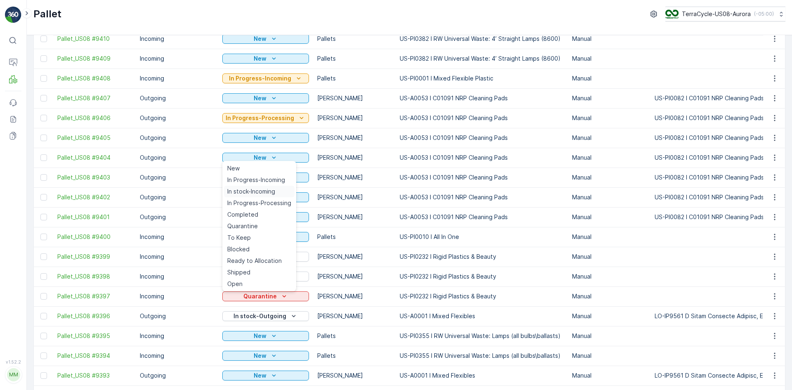
click at [255, 192] on span "In stock-Incoming" at bounding box center [251, 191] width 48 height 8
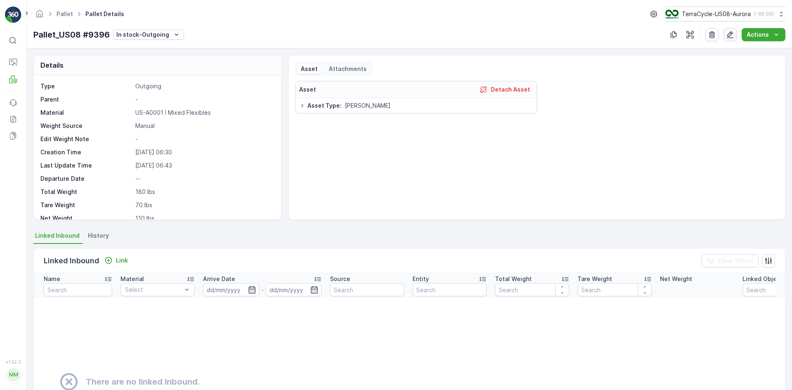
click at [726, 36] on button "button" at bounding box center [729, 34] width 13 height 13
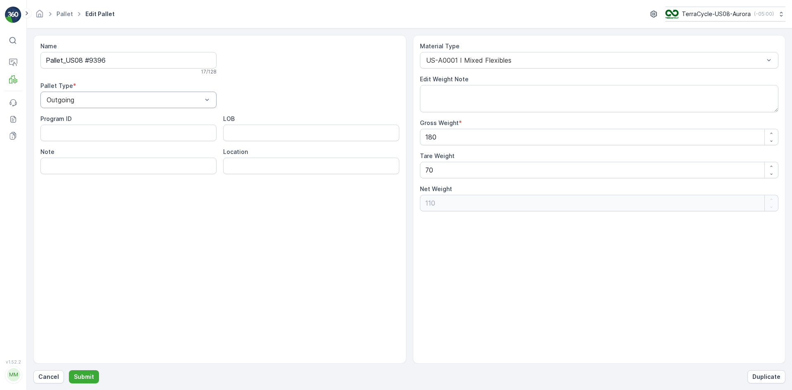
click at [166, 92] on div "Pallet Type * Outgoing" at bounding box center [128, 95] width 176 height 26
click at [155, 113] on div "Incoming" at bounding box center [128, 120] width 176 height 14
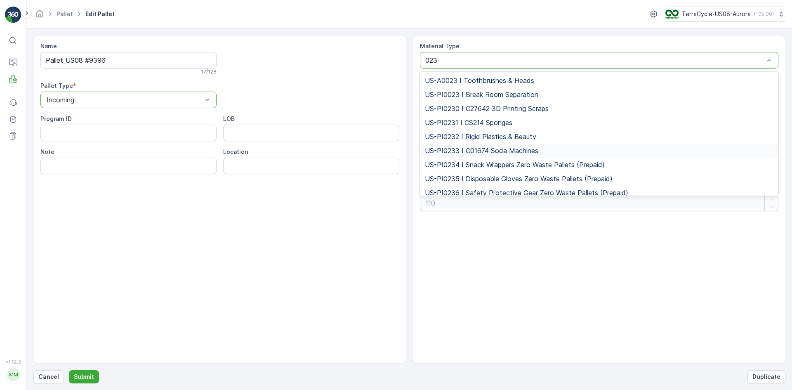
type input "0232"
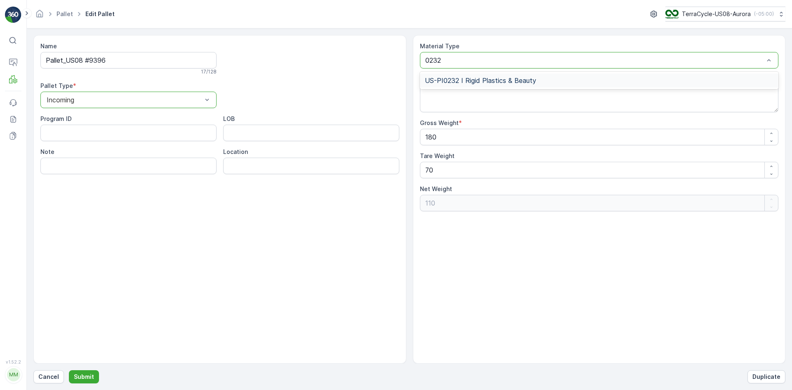
click at [482, 75] on div "US-PI0232 I Rigid Plastics & Beauty" at bounding box center [599, 80] width 359 height 14
click at [88, 377] on p "Submit" at bounding box center [84, 376] width 20 height 8
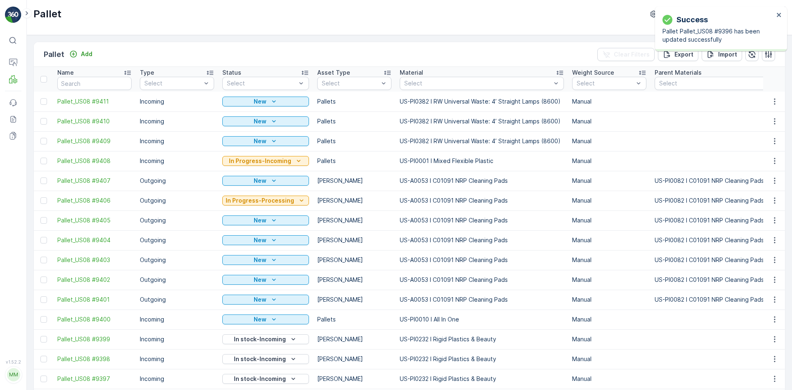
scroll to position [124, 0]
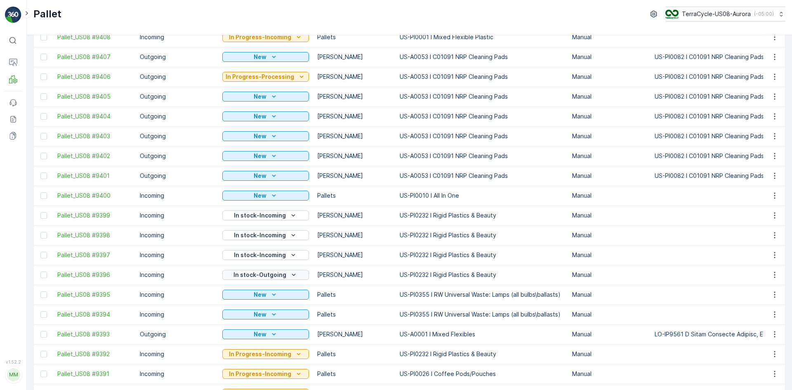
click at [241, 272] on p "In stock-Outgoing" at bounding box center [259, 275] width 53 height 8
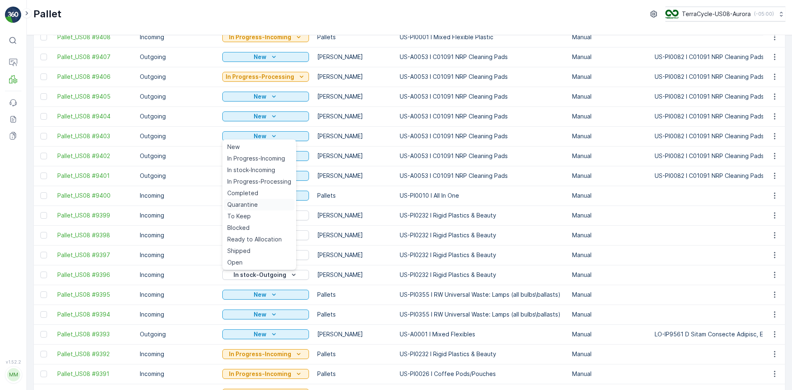
click at [257, 205] on span "Quarantine" at bounding box center [242, 204] width 31 height 8
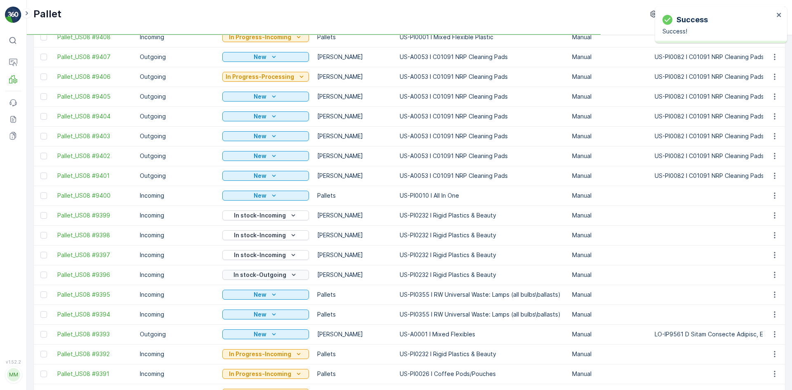
click at [278, 275] on p "In stock-Outgoing" at bounding box center [259, 275] width 53 height 8
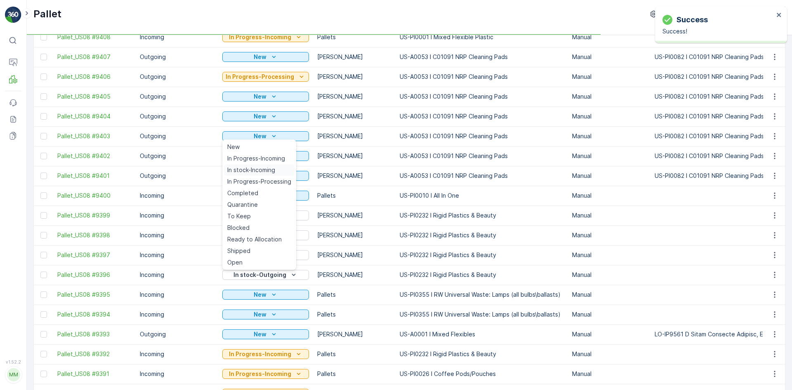
click at [264, 168] on span "In stock-Incoming" at bounding box center [251, 170] width 48 height 8
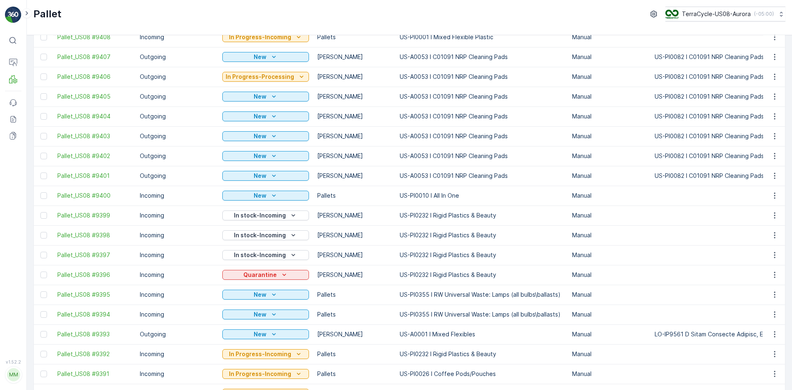
click at [259, 280] on div "Quarantine" at bounding box center [265, 275] width 87 height 12
click at [261, 275] on p "Quarantine" at bounding box center [259, 275] width 33 height 8
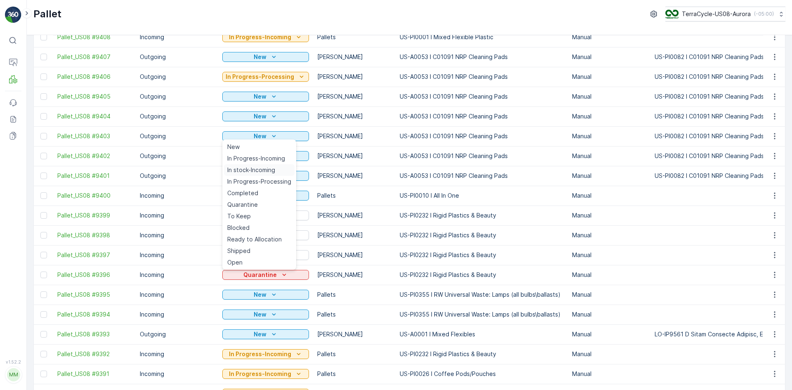
click at [269, 168] on span "In stock-Incoming" at bounding box center [251, 170] width 48 height 8
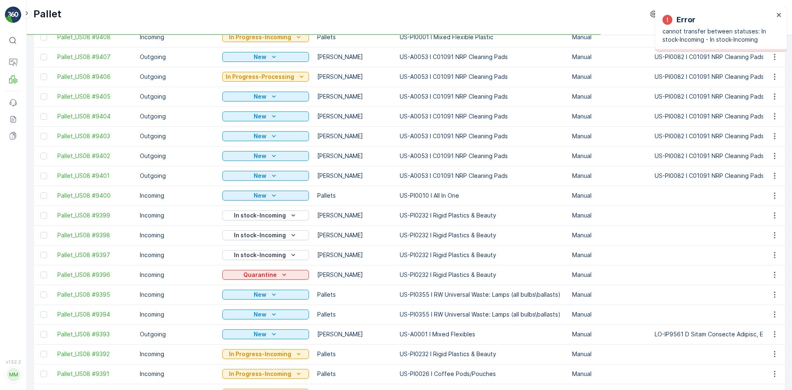
click at [201, 80] on p "Outgoing" at bounding box center [177, 77] width 74 height 8
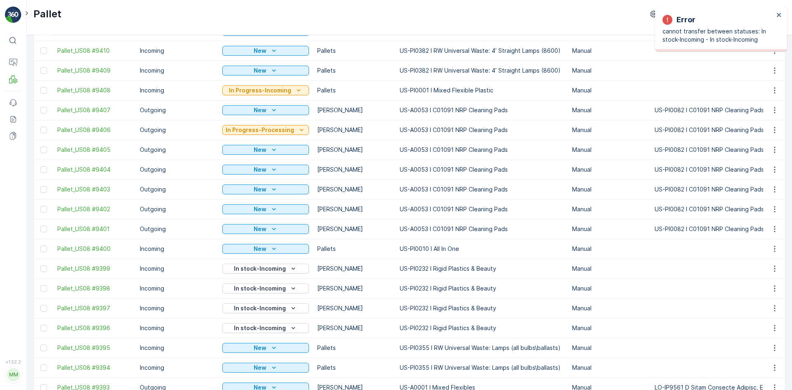
scroll to position [0, 0]
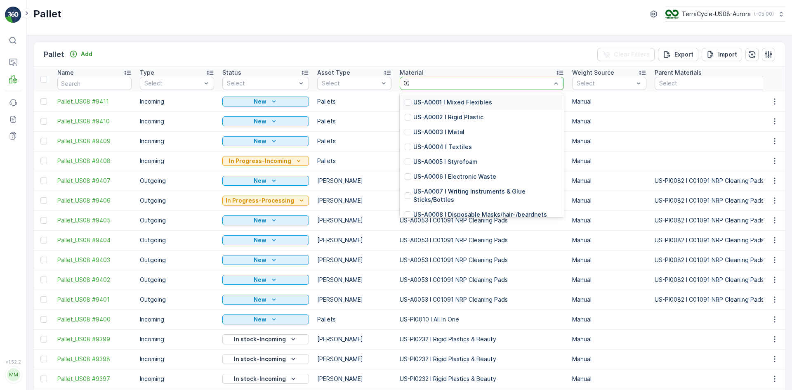
type input "0232"
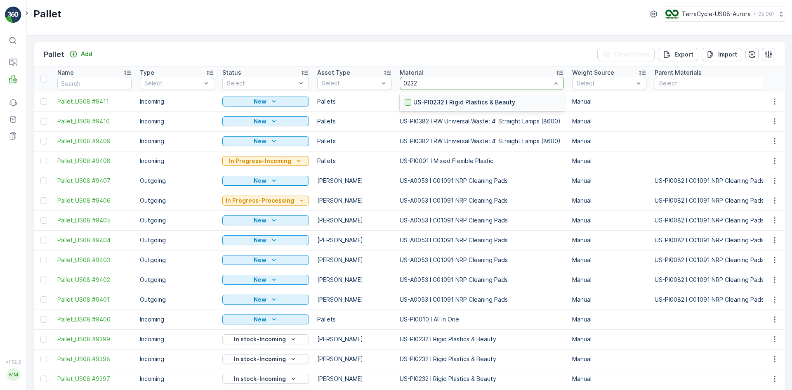
click at [405, 101] on div at bounding box center [408, 102] width 7 height 7
click at [242, 78] on div "Select" at bounding box center [265, 83] width 87 height 13
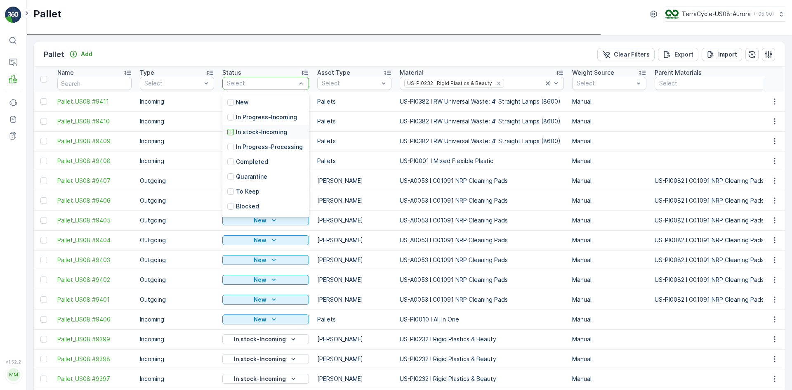
click at [232, 132] on div at bounding box center [230, 132] width 7 height 7
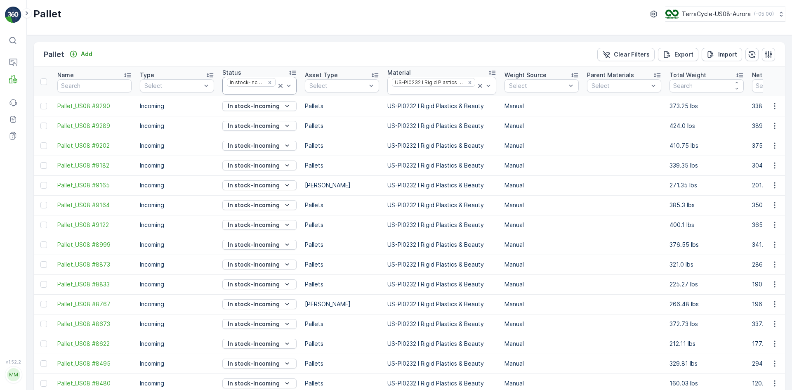
click at [279, 87] on icon at bounding box center [280, 86] width 4 height 4
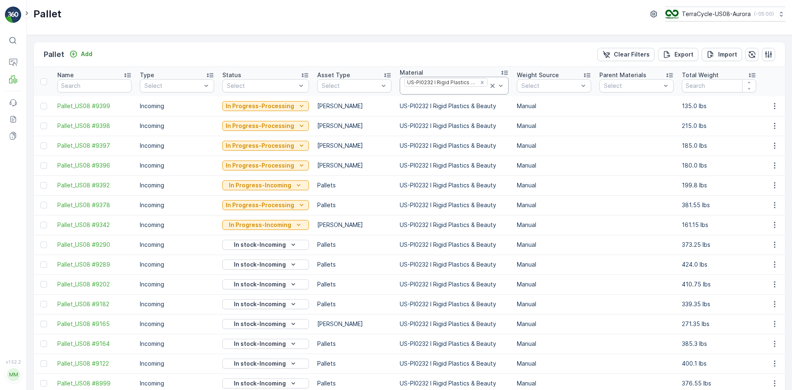
click at [490, 86] on icon at bounding box center [492, 86] width 4 height 4
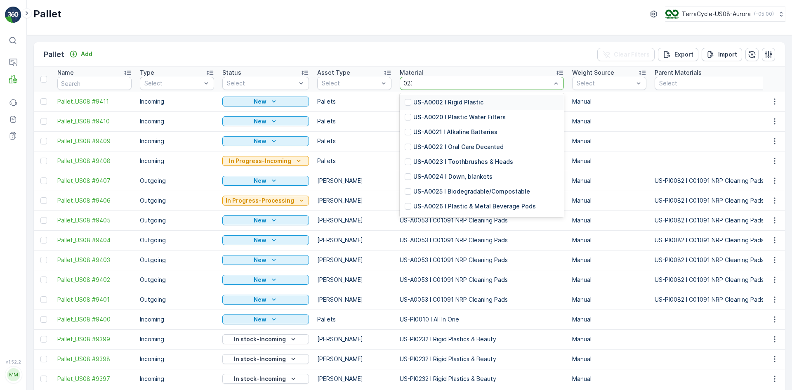
type input "0232"
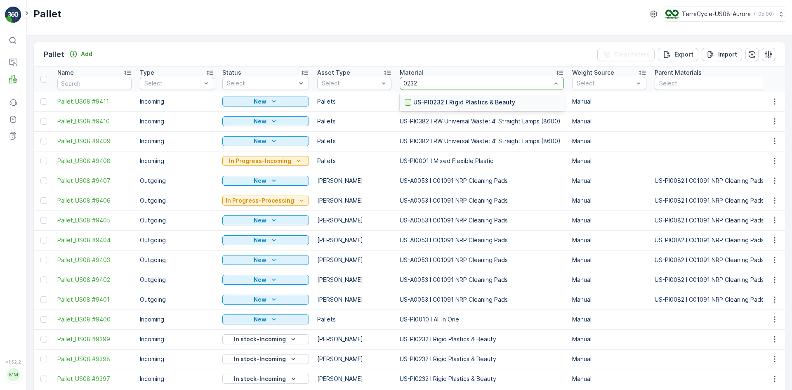
click at [405, 104] on div at bounding box center [408, 102] width 7 height 7
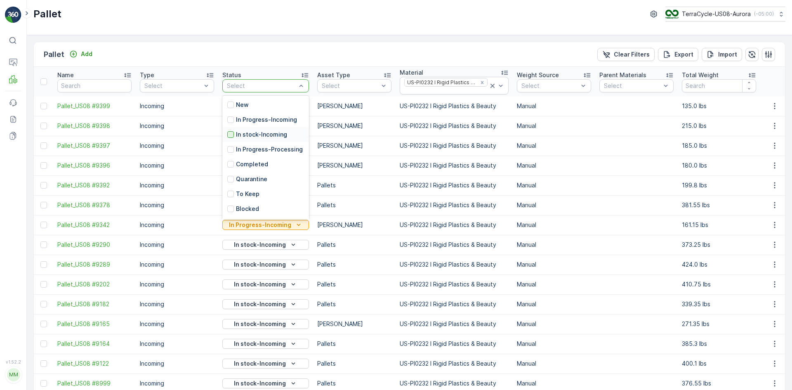
click at [231, 136] on div at bounding box center [230, 134] width 7 height 7
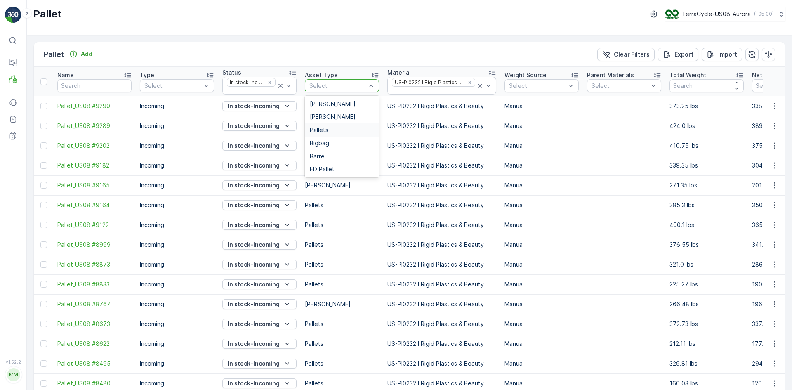
click at [326, 130] on span "Pallets" at bounding box center [319, 130] width 19 height 7
click at [353, 99] on div "Gaylord" at bounding box center [342, 103] width 74 height 13
click at [478, 85] on icon at bounding box center [480, 86] width 4 height 4
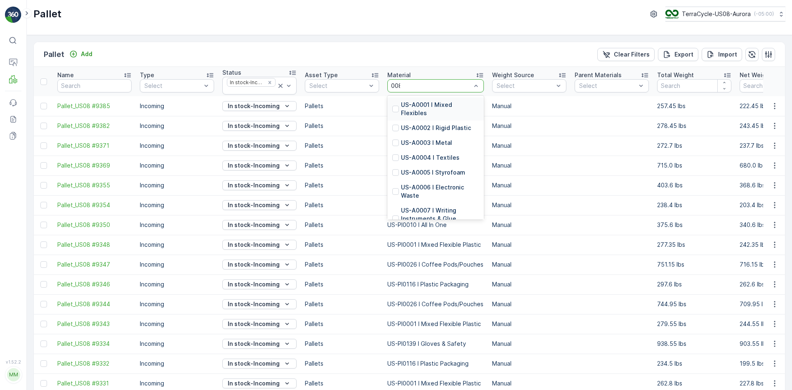
type input "0082"
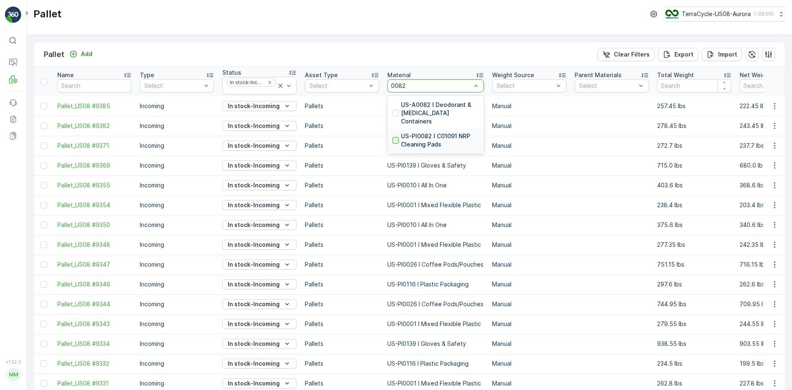
click at [396, 137] on div at bounding box center [395, 140] width 7 height 7
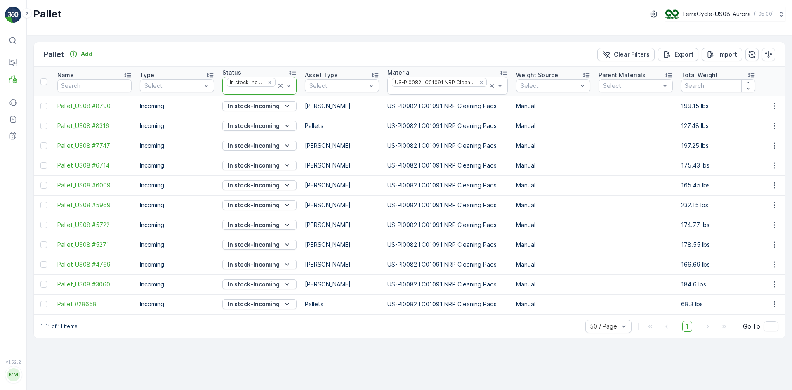
click at [279, 85] on icon at bounding box center [280, 86] width 8 height 8
click at [489, 85] on icon at bounding box center [491, 86] width 8 height 8
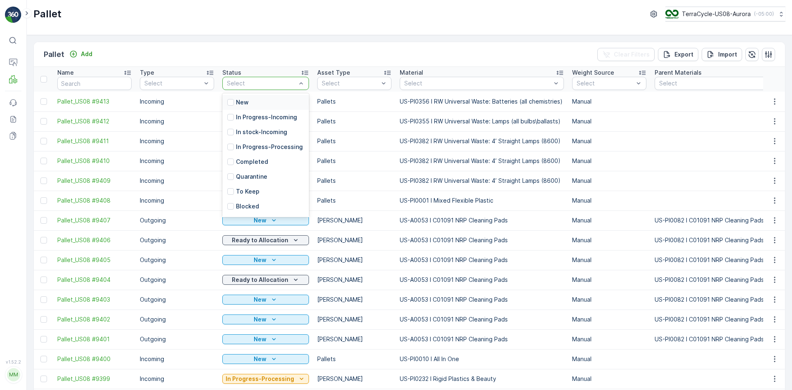
click at [271, 78] on div "Select" at bounding box center [265, 83] width 87 height 13
click at [230, 131] on div at bounding box center [230, 132] width 7 height 7
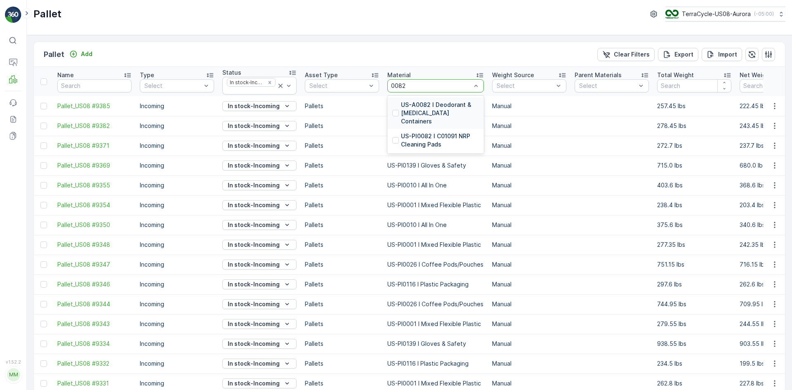
drag, startPoint x: 440, startPoint y: 89, endPoint x: 409, endPoint y: 113, distance: 39.9
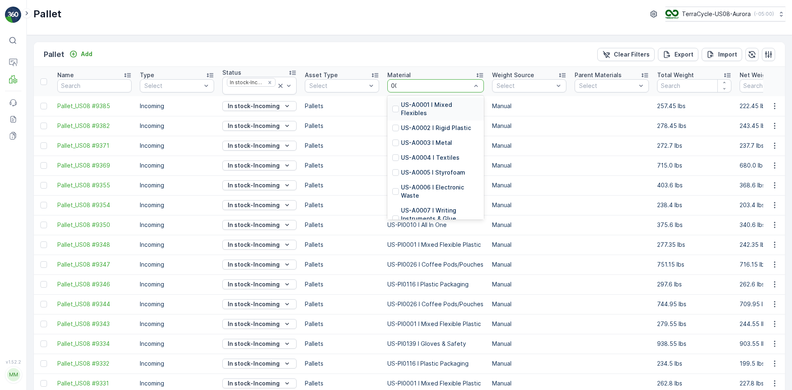
type input "0082"
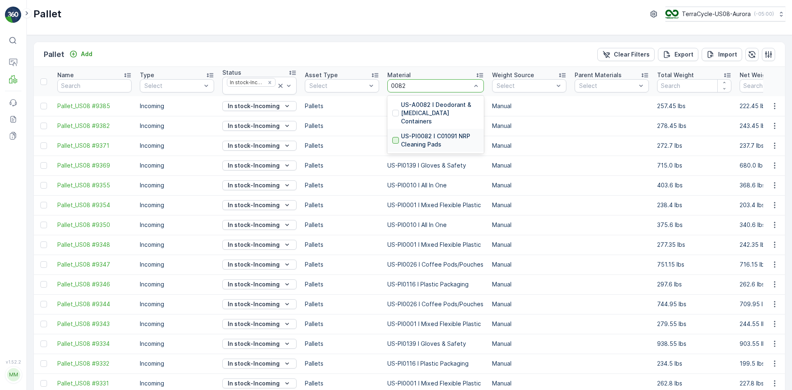
click at [394, 137] on div at bounding box center [395, 140] width 7 height 7
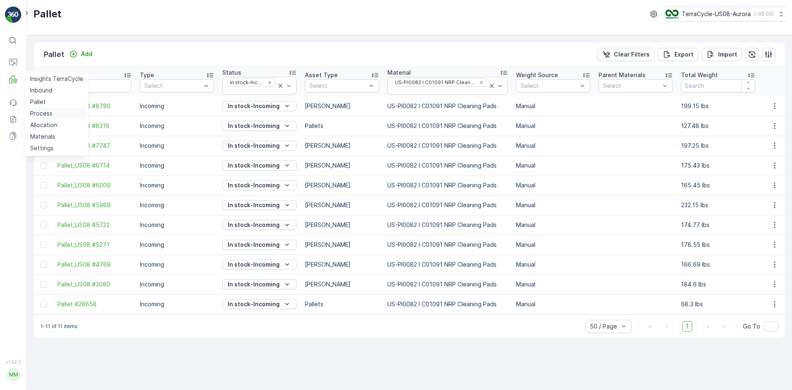
click at [47, 113] on p "Process" at bounding box center [41, 113] width 22 height 8
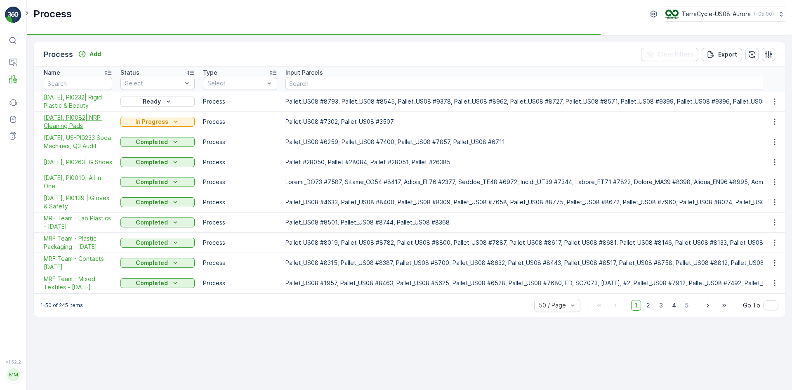
click at [81, 120] on span "[DATE], PI0082| NRP Cleaning Pads" at bounding box center [78, 121] width 68 height 16
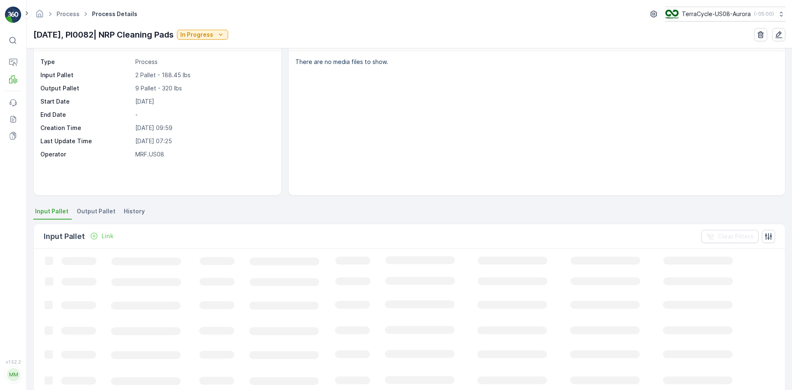
scroll to position [41, 0]
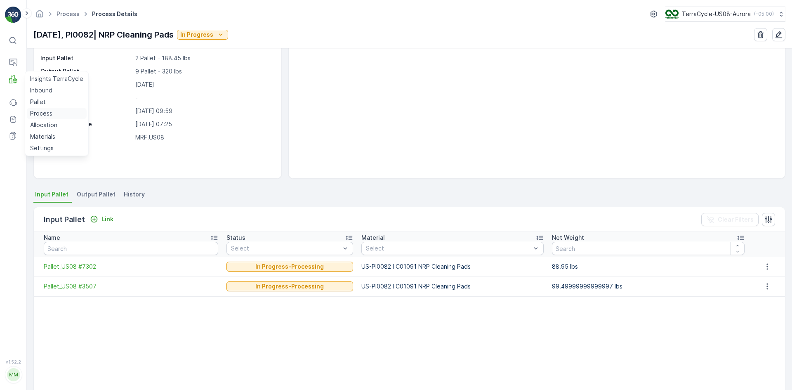
click at [54, 111] on link "Process" at bounding box center [57, 114] width 60 height 12
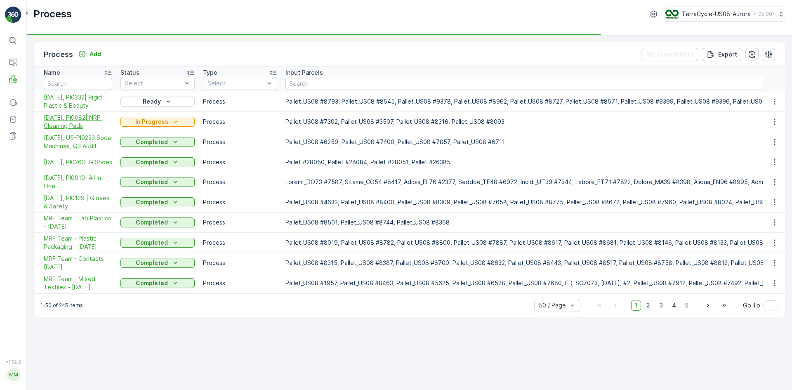
click at [81, 121] on span "[DATE], PI0082| NRP Cleaning Pads" at bounding box center [78, 121] width 68 height 16
